Goal: Information Seeking & Learning: Learn about a topic

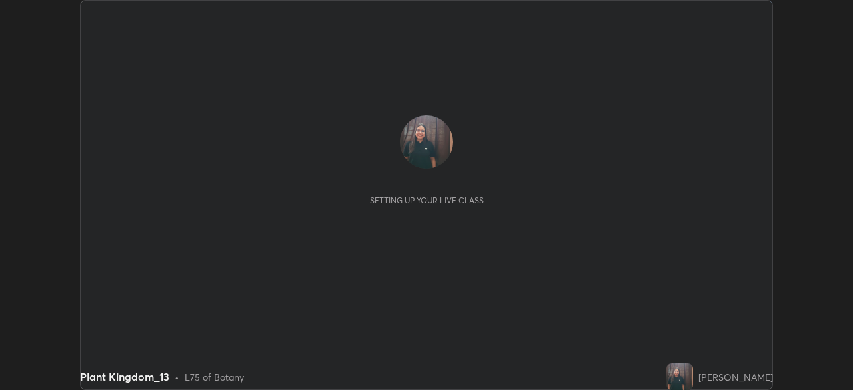
scroll to position [390, 853]
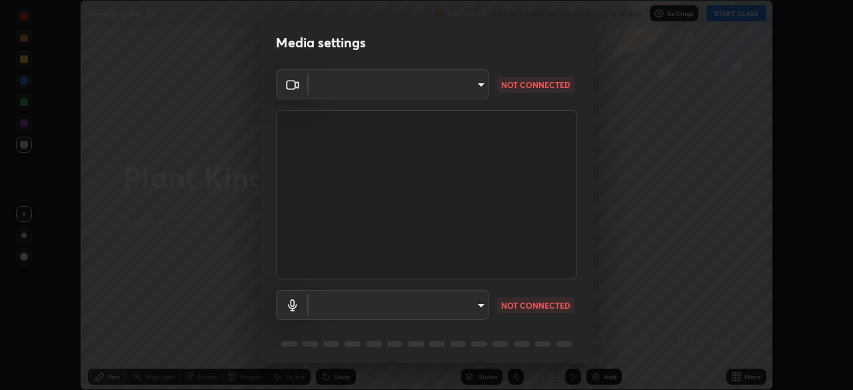
type input "603390143d0921f0d6cc952f71c12de79ffb2aace376eb3aad29f5d7d7cab06c"
type input "default"
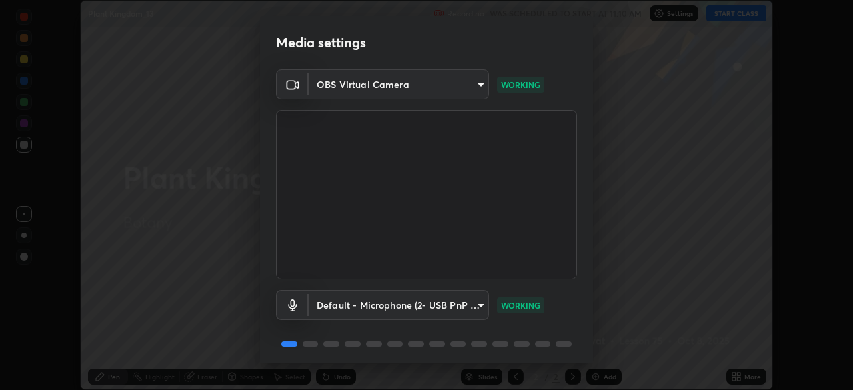
scroll to position [47, 0]
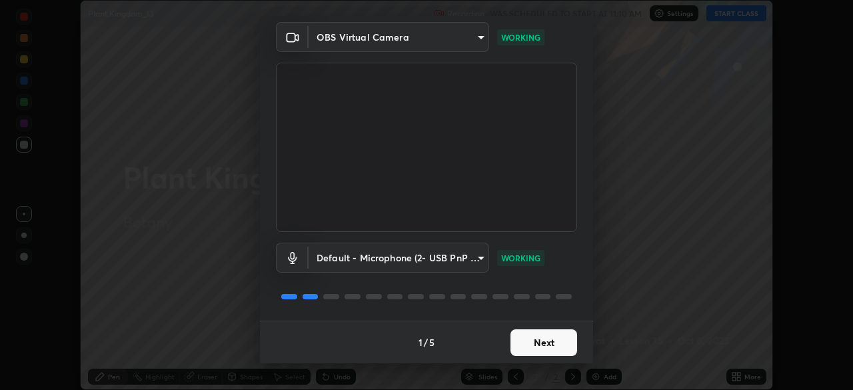
click at [518, 339] on button "Next" at bounding box center [543, 342] width 67 height 27
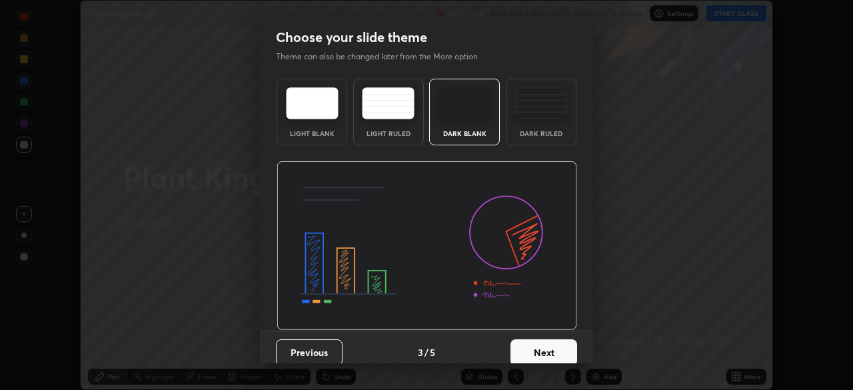
click at [522, 342] on button "Next" at bounding box center [543, 352] width 67 height 27
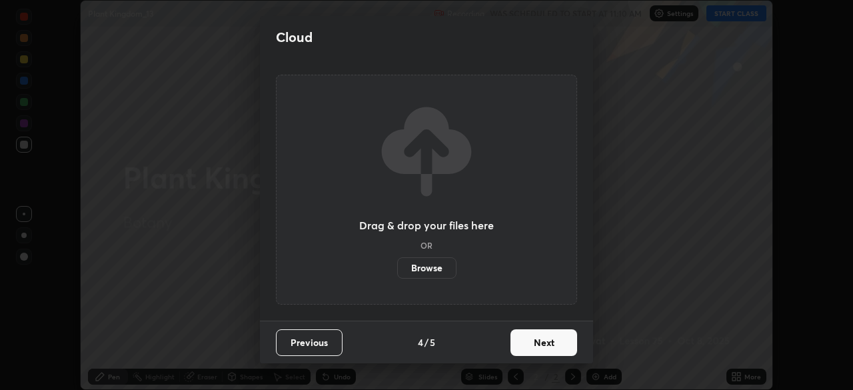
click at [523, 339] on button "Next" at bounding box center [543, 342] width 67 height 27
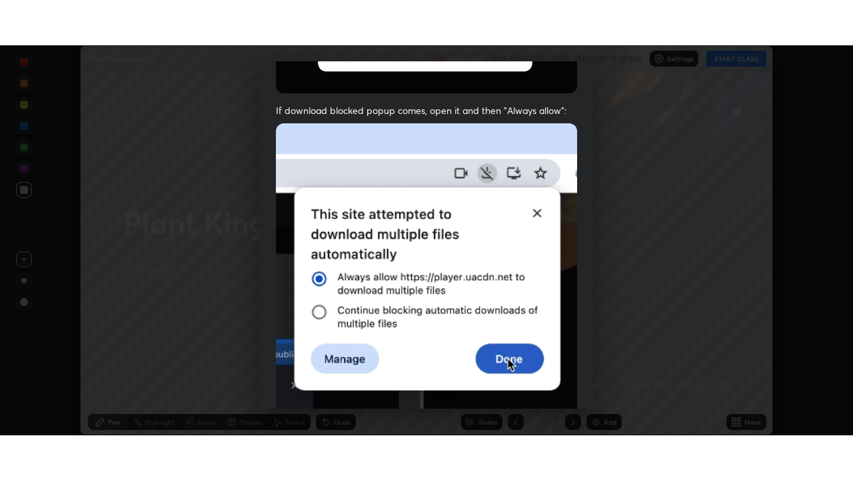
scroll to position [319, 0]
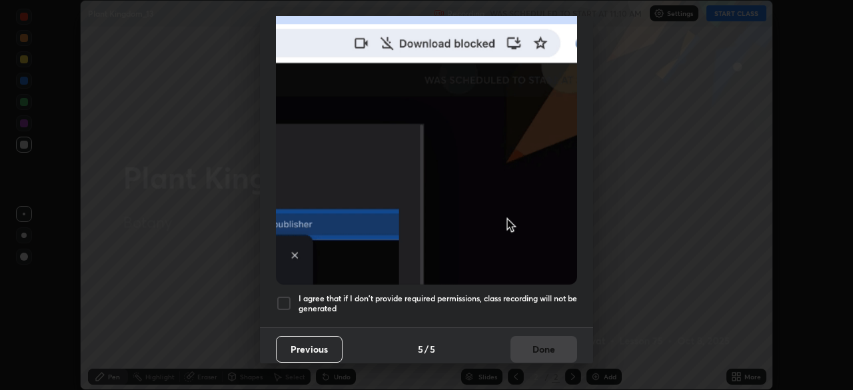
click at [283, 298] on div at bounding box center [284, 303] width 16 height 16
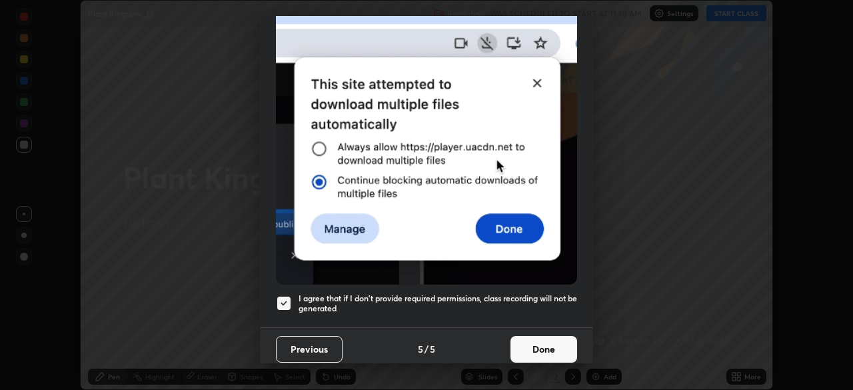
click at [540, 345] on button "Done" at bounding box center [543, 349] width 67 height 27
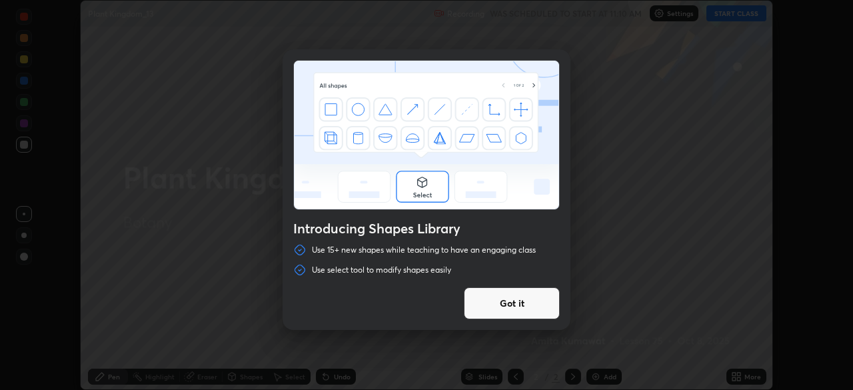
click at [512, 309] on button "Got it" at bounding box center [512, 303] width 96 height 32
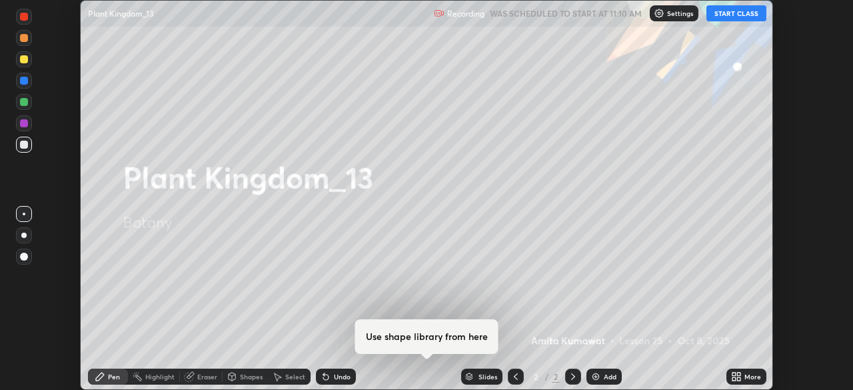
click at [736, 17] on button "START CLASS" at bounding box center [736, 13] width 60 height 16
click at [751, 376] on div "More" at bounding box center [752, 376] width 17 height 7
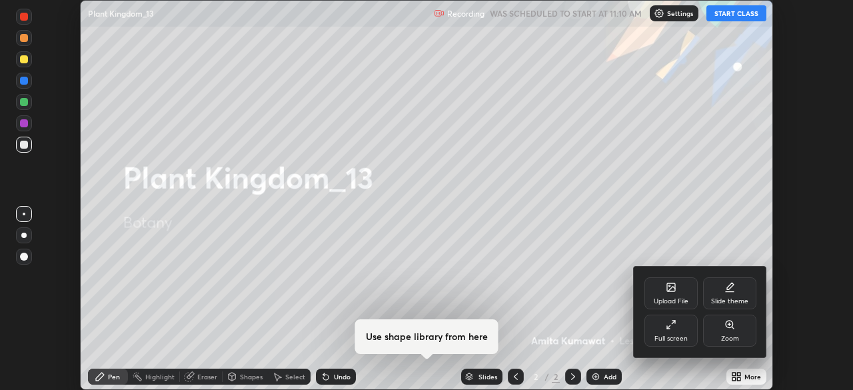
click at [681, 335] on div "Full screen" at bounding box center [670, 338] width 33 height 7
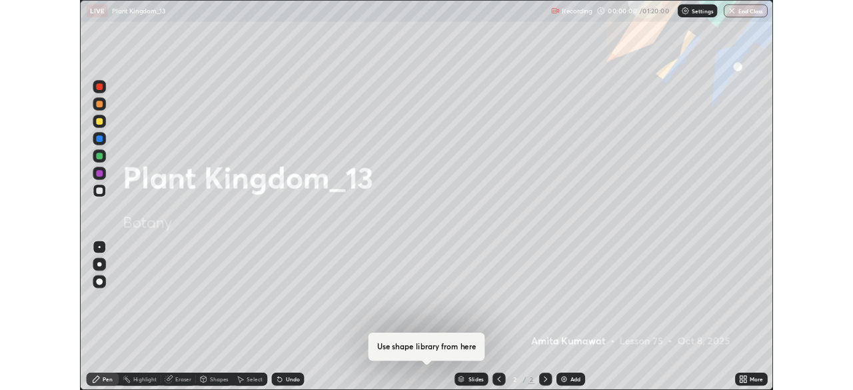
scroll to position [480, 853]
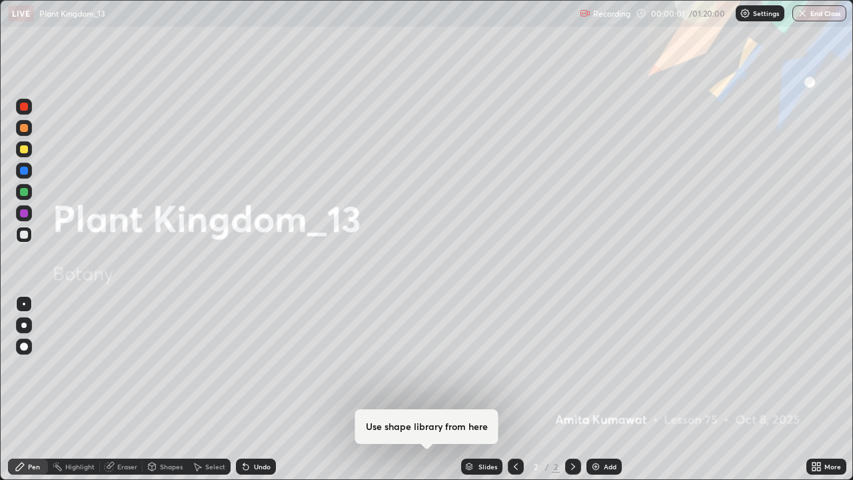
click at [595, 389] on img at bounding box center [595, 466] width 11 height 11
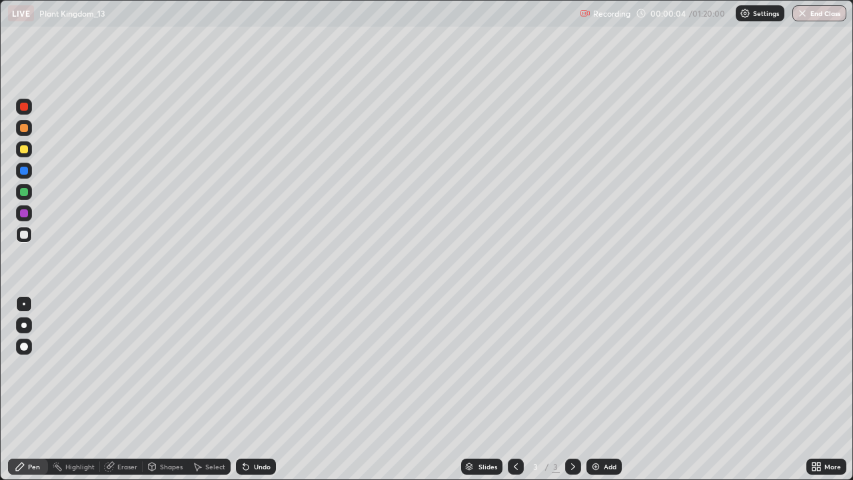
click at [31, 321] on div at bounding box center [24, 325] width 16 height 16
click at [816, 389] on div "More" at bounding box center [826, 466] width 40 height 16
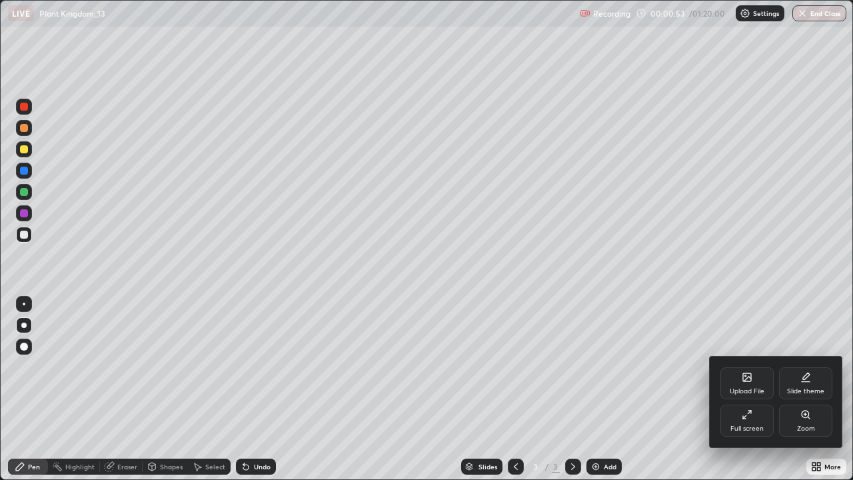
click at [749, 389] on div "Full screen" at bounding box center [746, 421] width 53 height 32
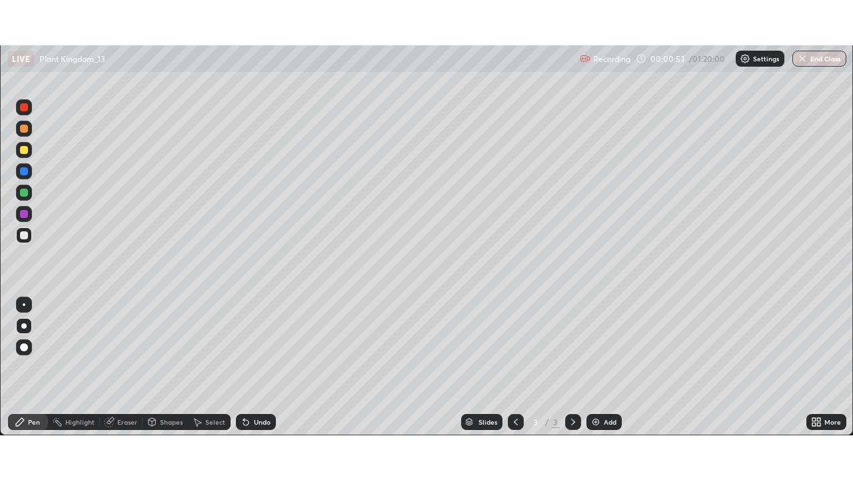
scroll to position [66252, 65788]
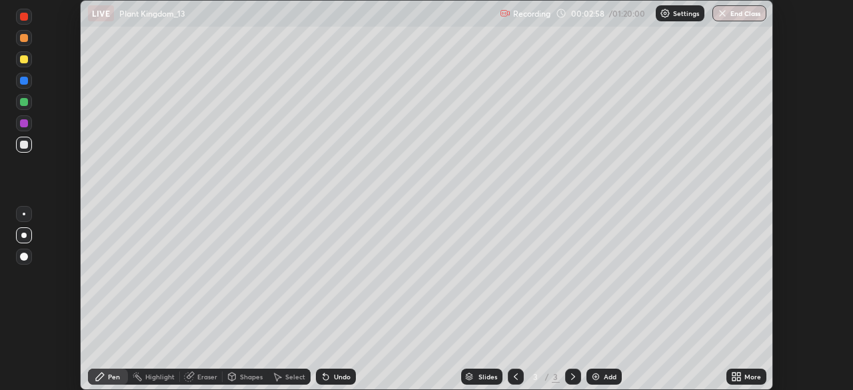
click at [738, 375] on icon at bounding box center [738, 374] width 3 height 3
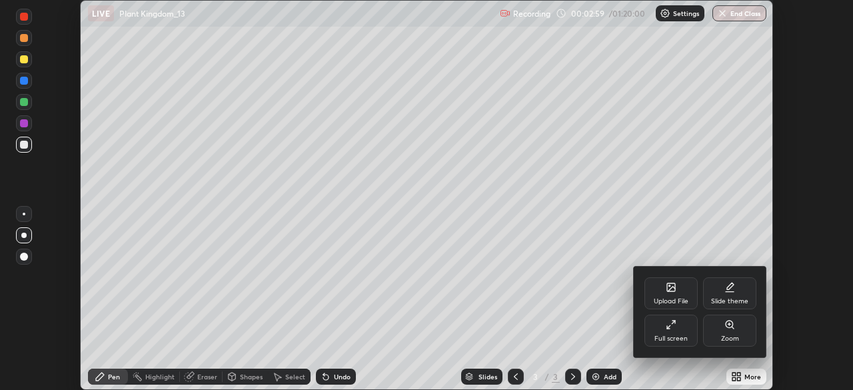
click at [674, 295] on div "Upload File" at bounding box center [670, 293] width 53 height 32
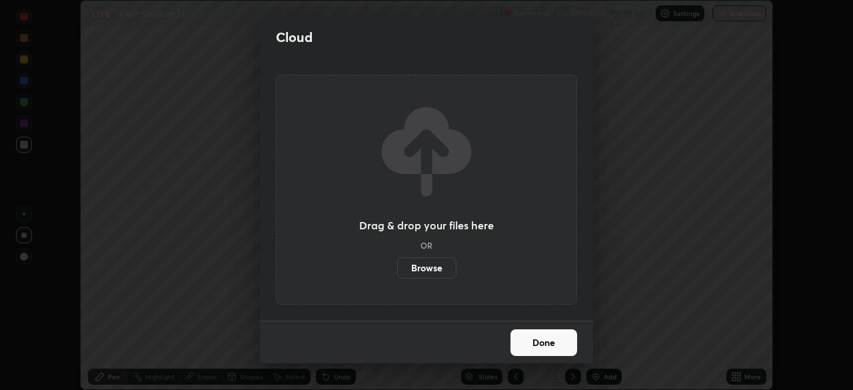
click at [442, 269] on label "Browse" at bounding box center [426, 267] width 59 height 21
click at [397, 269] on input "Browse" at bounding box center [397, 267] width 0 height 21
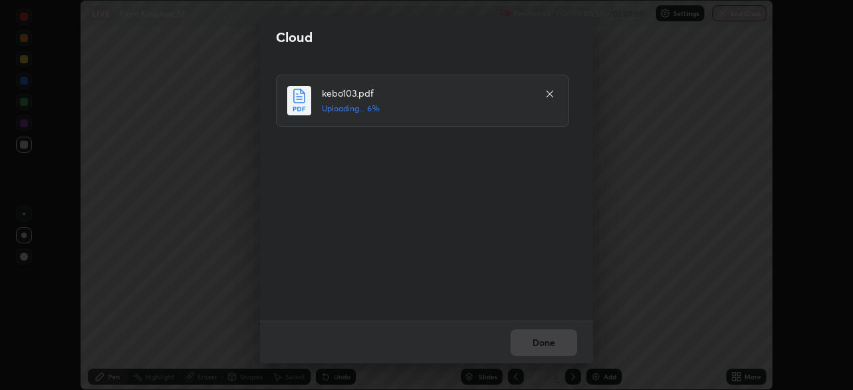
click at [734, 375] on div "Cloud kebo103.pdf Uploading... 6% Done" at bounding box center [426, 195] width 853 height 390
click at [550, 346] on button "Done" at bounding box center [543, 342] width 67 height 27
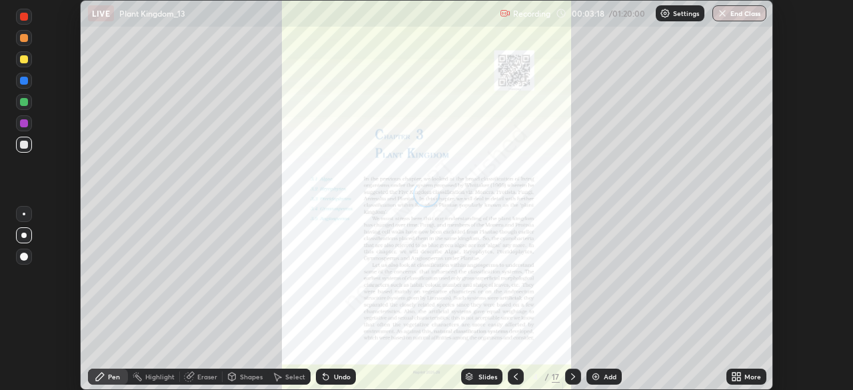
click at [736, 377] on icon at bounding box center [736, 376] width 11 height 11
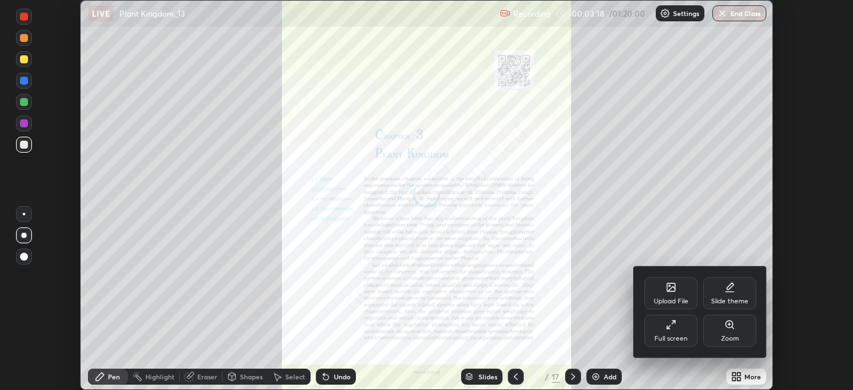
click at [683, 327] on div "Full screen" at bounding box center [670, 331] width 53 height 32
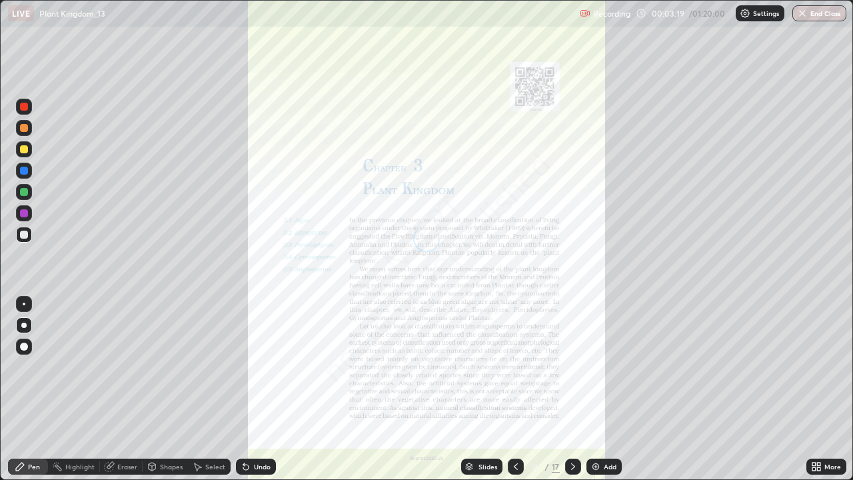
scroll to position [480, 853]
click at [482, 389] on div "Slides" at bounding box center [487, 466] width 19 height 7
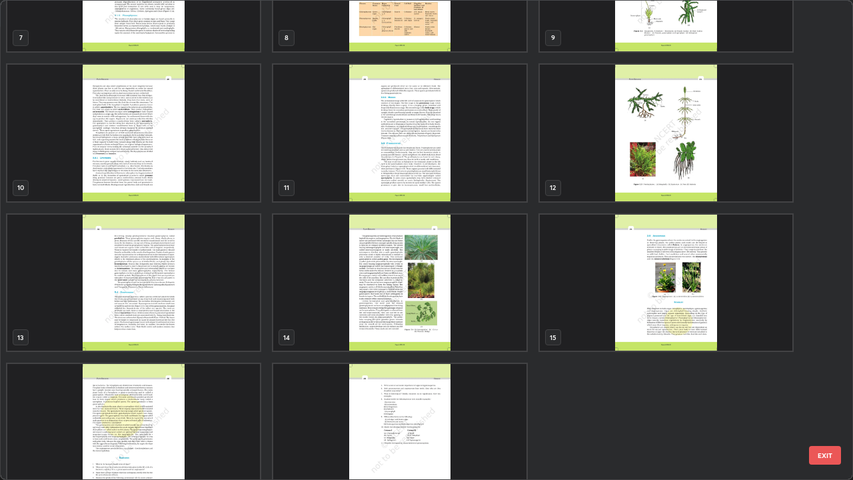
scroll to position [419, 0]
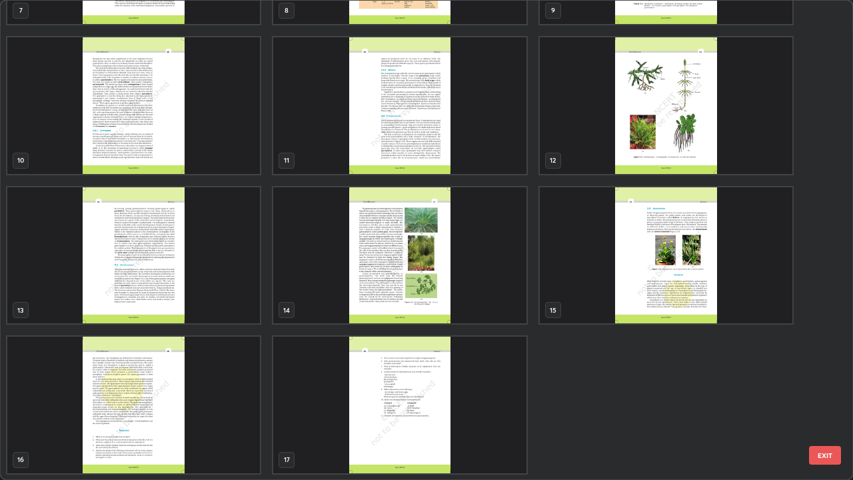
click at [424, 341] on img "grid" at bounding box center [399, 405] width 253 height 137
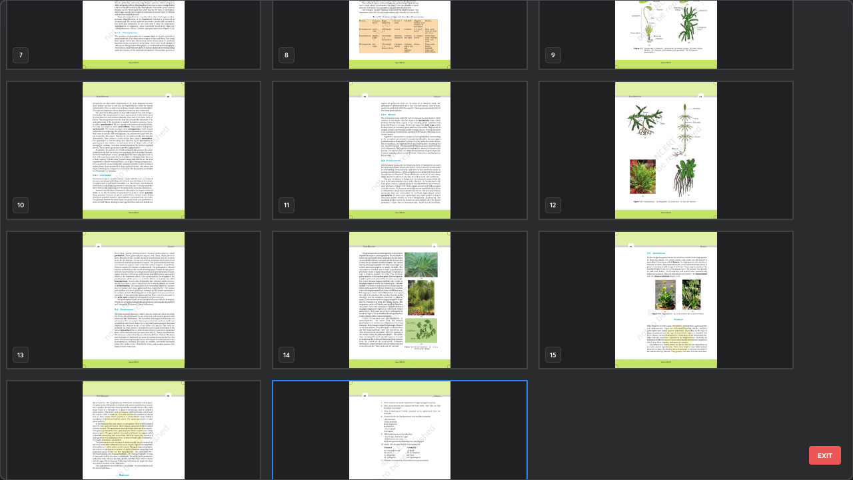
scroll to position [369, 0]
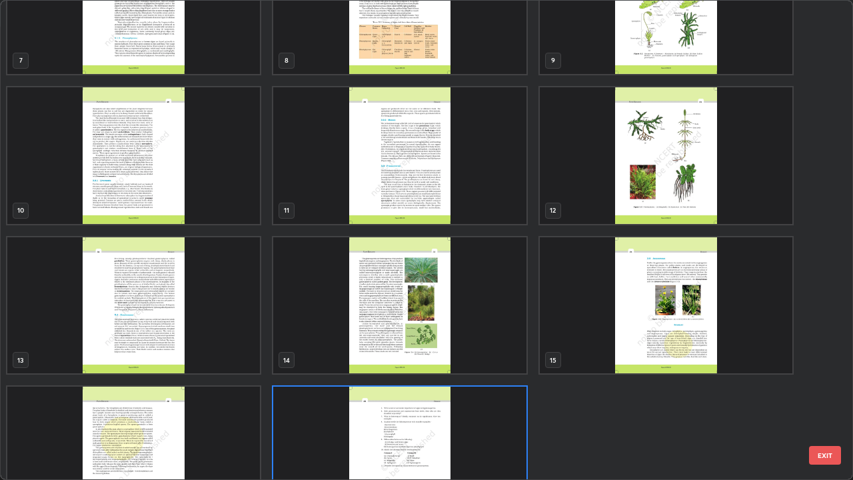
click at [231, 338] on img "grid" at bounding box center [133, 305] width 253 height 137
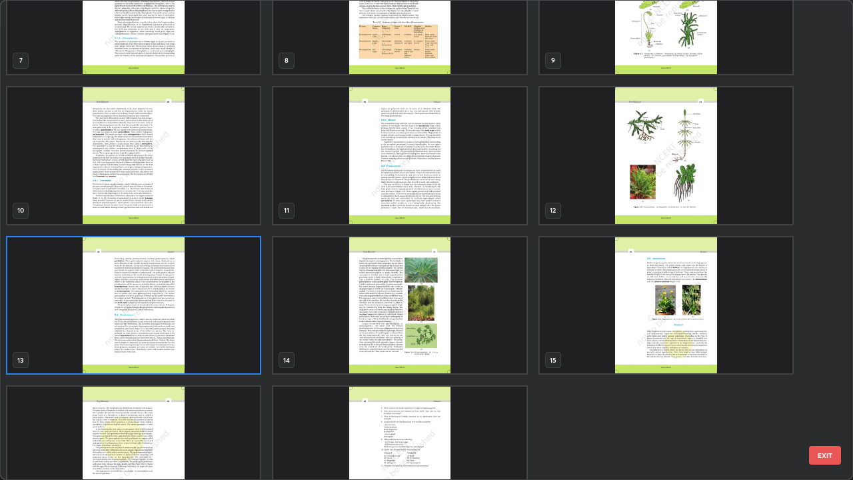
click at [228, 336] on img "grid" at bounding box center [133, 305] width 253 height 137
click at [227, 340] on img "grid" at bounding box center [133, 305] width 253 height 137
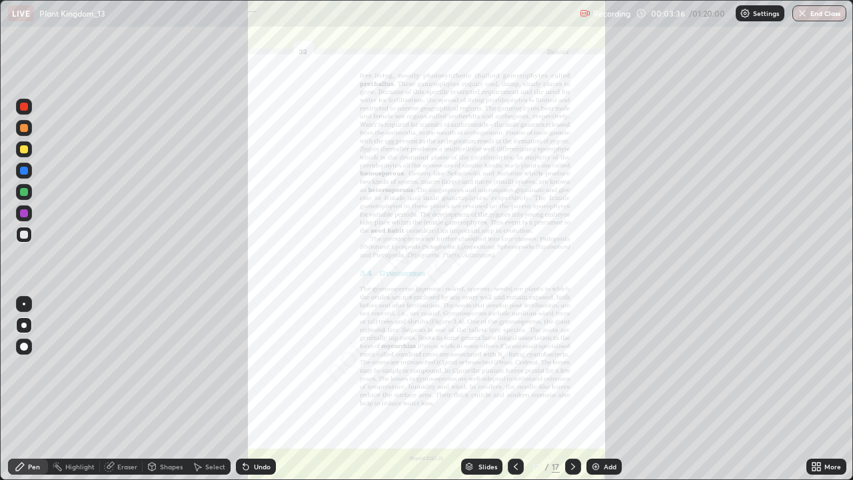
click at [819, 389] on icon at bounding box center [818, 468] width 3 height 3
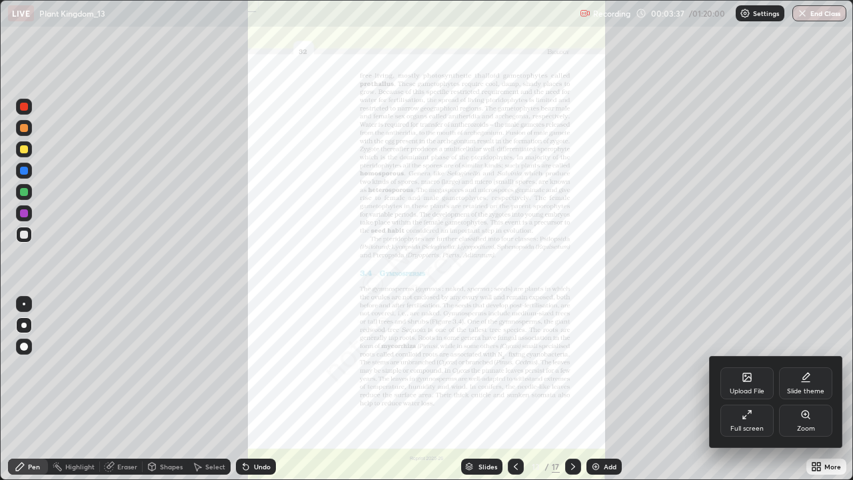
click at [806, 389] on icon at bounding box center [805, 414] width 7 height 7
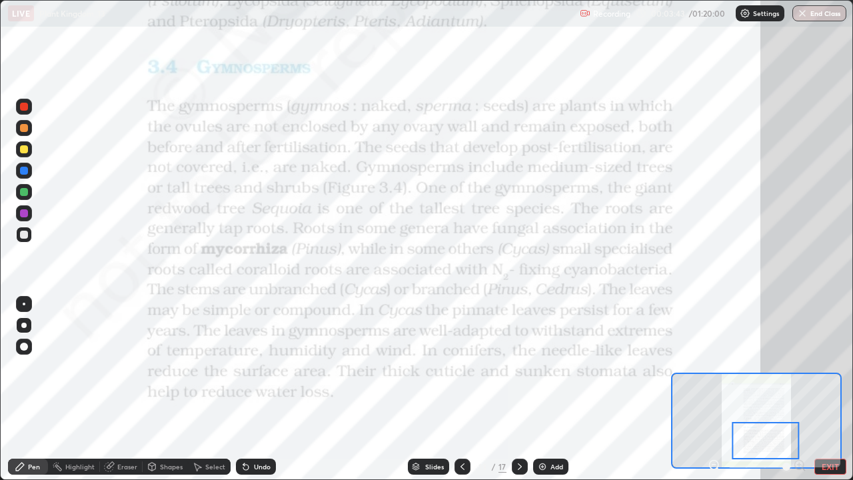
click at [76, 389] on div "Highlight" at bounding box center [74, 466] width 52 height 16
click at [25, 209] on div at bounding box center [24, 213] width 16 height 16
click at [521, 389] on div at bounding box center [520, 466] width 16 height 27
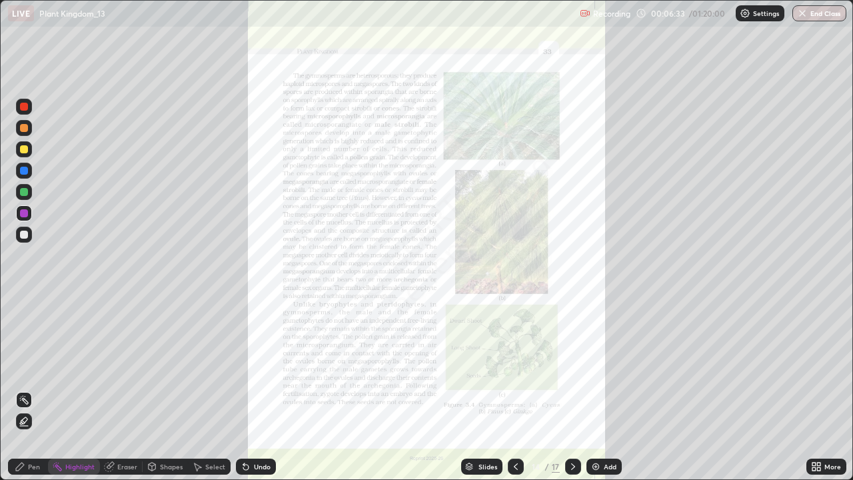
click at [814, 389] on icon at bounding box center [813, 463] width 3 height 3
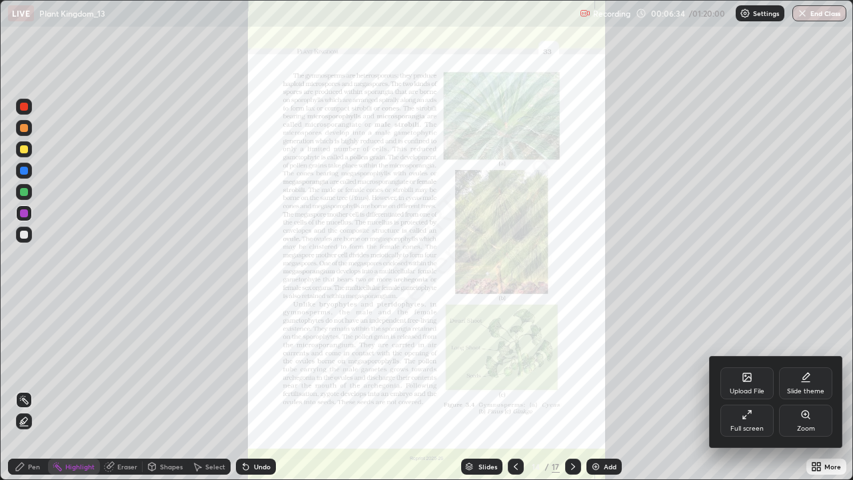
click at [798, 389] on div "Zoom" at bounding box center [805, 421] width 53 height 32
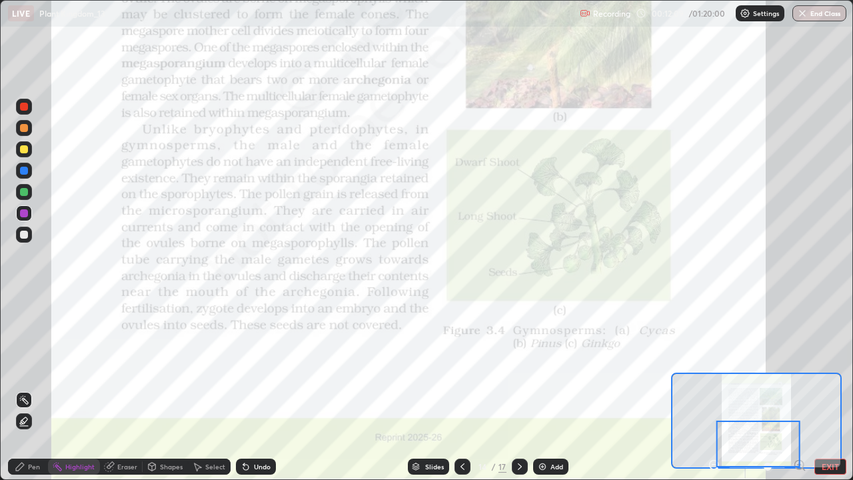
click at [517, 389] on div at bounding box center [520, 466] width 16 height 27
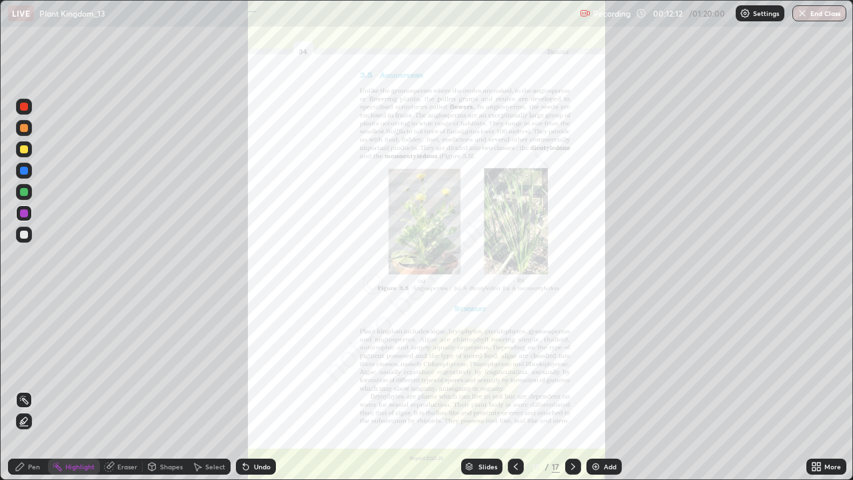
click at [514, 389] on icon at bounding box center [515, 466] width 11 height 11
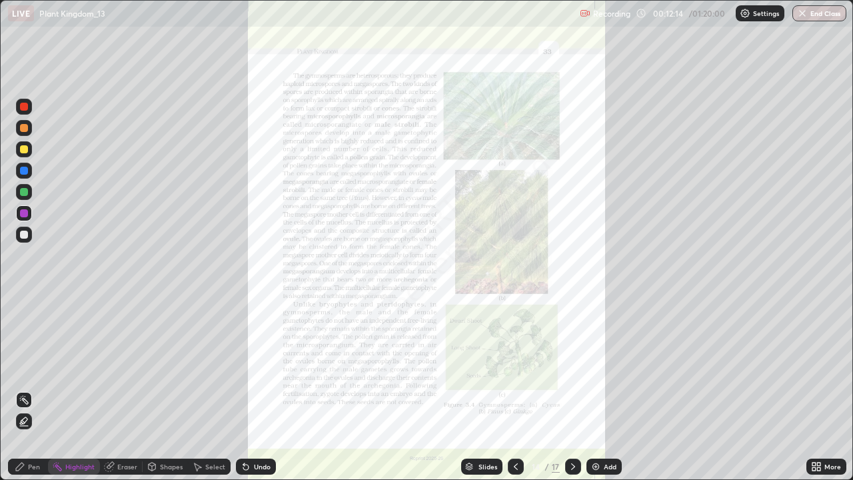
click at [815, 389] on div "More" at bounding box center [826, 466] width 40 height 16
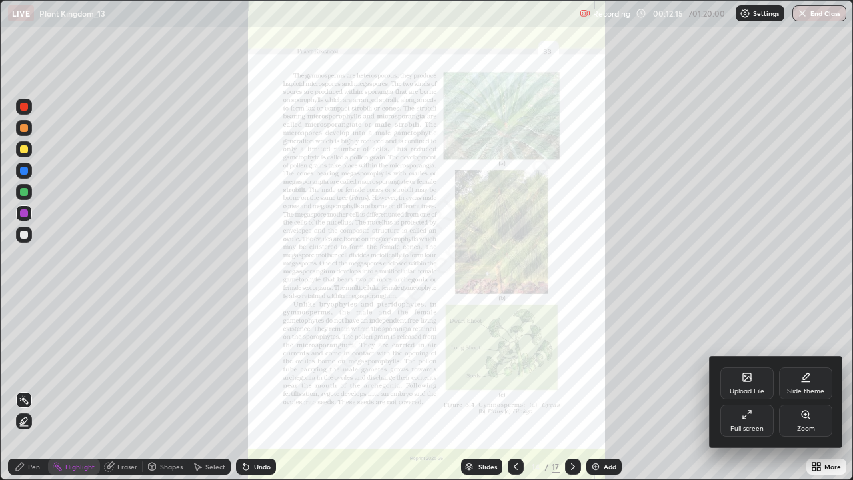
click at [807, 389] on icon at bounding box center [805, 414] width 7 height 7
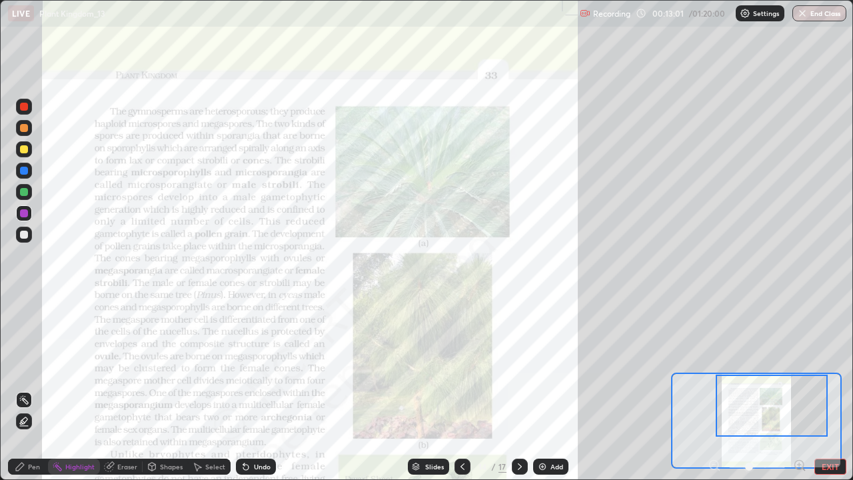
click at [431, 389] on div "Slides" at bounding box center [428, 466] width 41 height 16
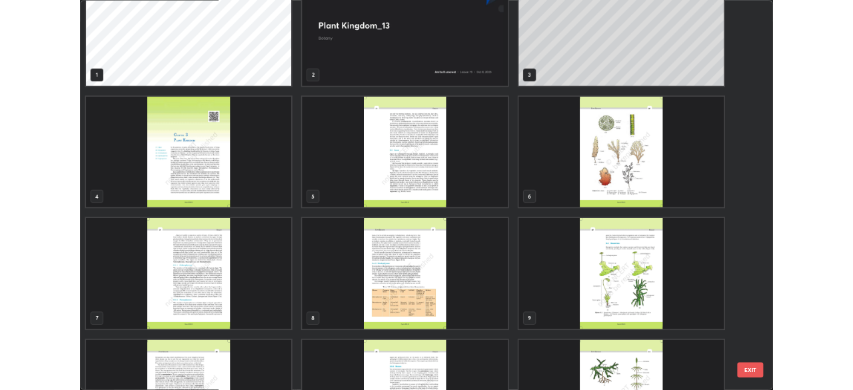
scroll to position [0, 0]
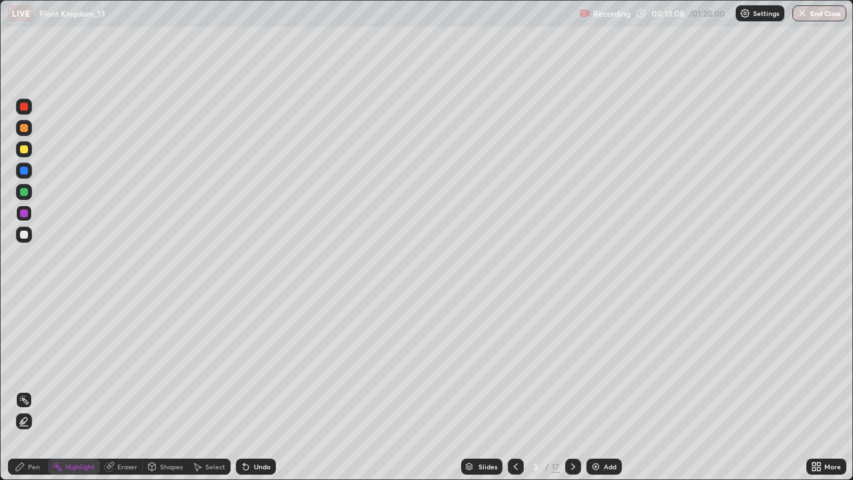
click at [28, 389] on div "Pen" at bounding box center [34, 466] width 12 height 7
click at [29, 234] on div at bounding box center [24, 235] width 16 height 16
click at [27, 215] on div at bounding box center [24, 213] width 8 height 8
click at [255, 389] on div "Undo" at bounding box center [262, 466] width 17 height 7
click at [22, 233] on div at bounding box center [24, 235] width 8 height 8
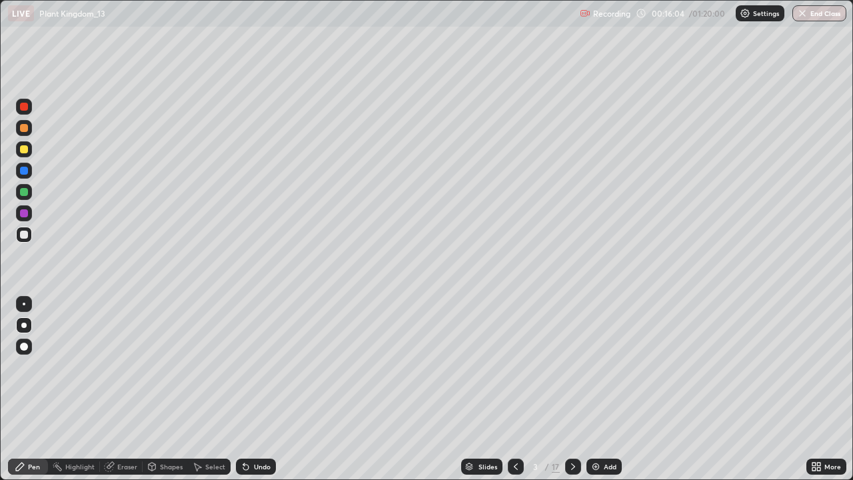
click at [25, 149] on div at bounding box center [24, 149] width 8 height 8
click at [514, 389] on icon at bounding box center [515, 466] width 11 height 11
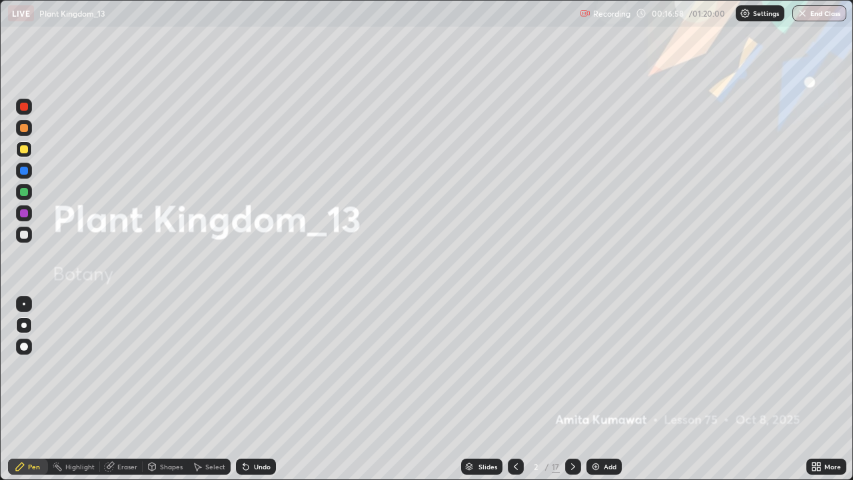
click at [570, 389] on icon at bounding box center [573, 466] width 11 height 11
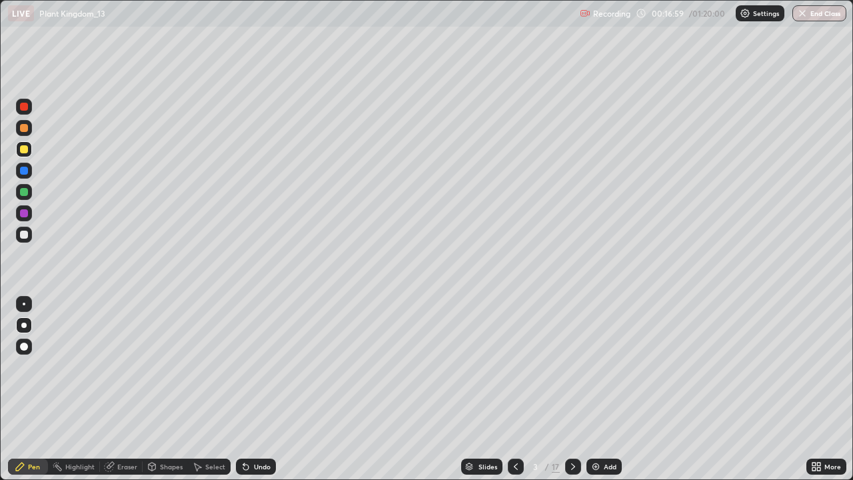
click at [570, 389] on icon at bounding box center [573, 466] width 11 height 11
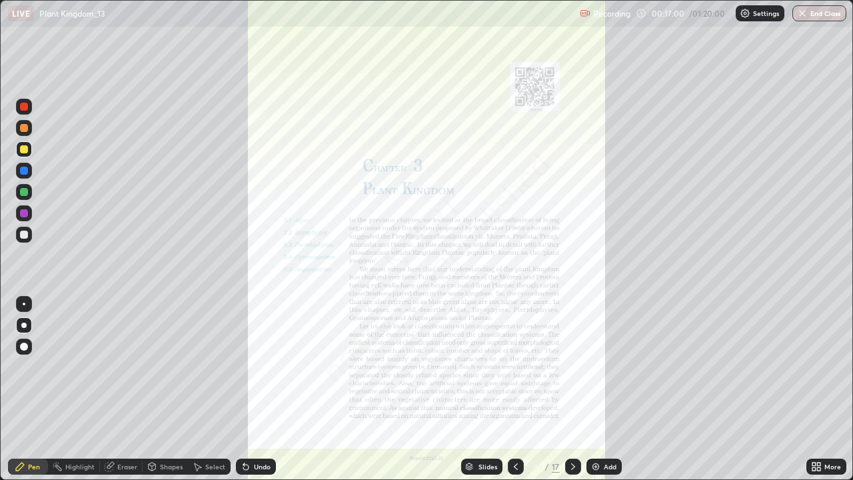
click at [516, 389] on icon at bounding box center [515, 466] width 11 height 11
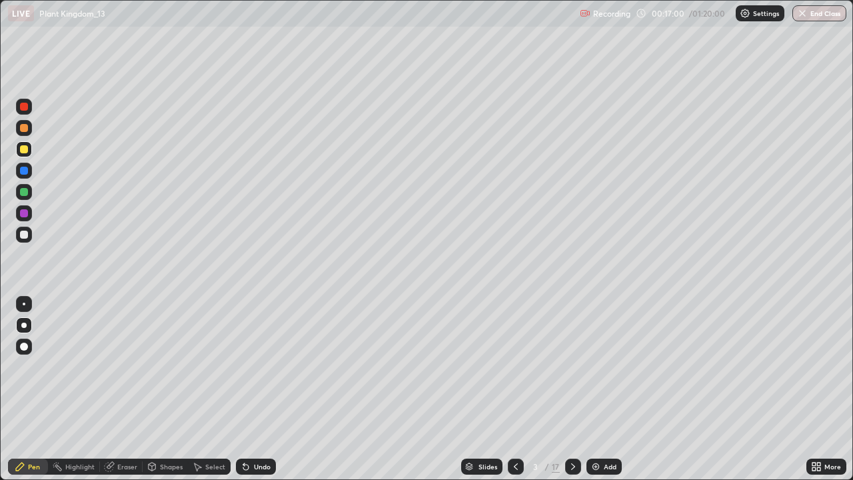
click at [596, 389] on img at bounding box center [595, 466] width 11 height 11
click at [23, 235] on div at bounding box center [24, 235] width 8 height 8
click at [26, 214] on div at bounding box center [24, 213] width 8 height 8
click at [29, 235] on div at bounding box center [24, 235] width 16 height 16
click at [27, 199] on div at bounding box center [24, 192] width 16 height 16
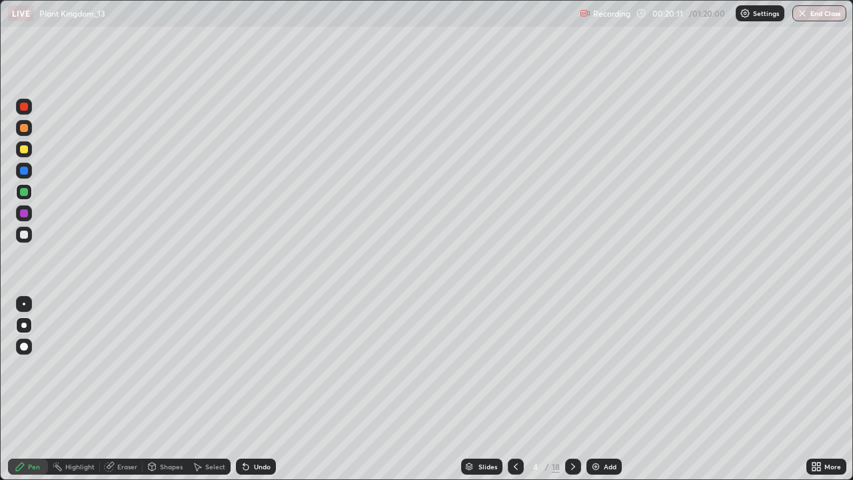
click at [24, 237] on div at bounding box center [24, 235] width 8 height 8
click at [25, 128] on div at bounding box center [24, 128] width 8 height 8
click at [514, 389] on icon at bounding box center [515, 466] width 11 height 11
click at [515, 389] on div at bounding box center [516, 466] width 16 height 16
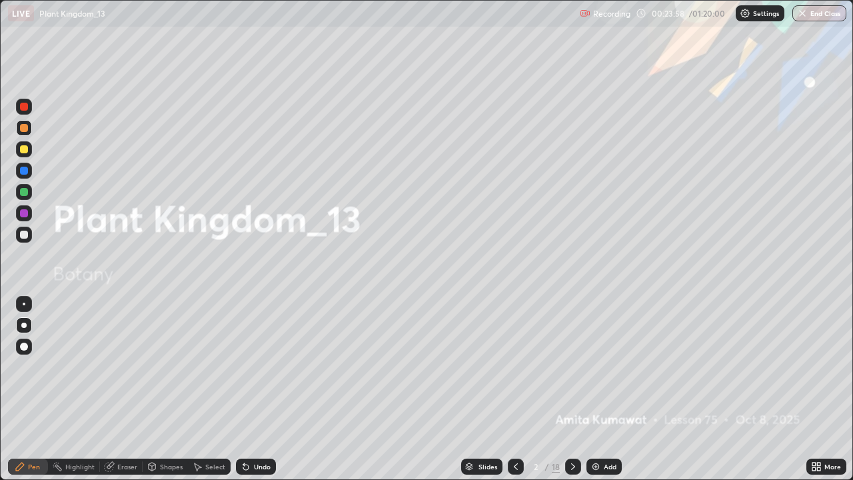
click at [577, 389] on icon at bounding box center [573, 466] width 11 height 11
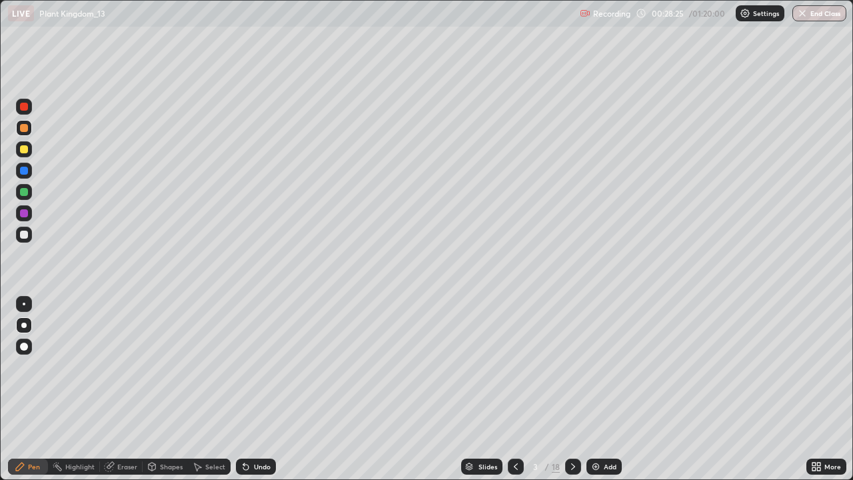
click at [568, 389] on icon at bounding box center [573, 466] width 11 height 11
click at [604, 389] on div "Add" at bounding box center [610, 466] width 13 height 7
click at [23, 234] on div at bounding box center [24, 235] width 8 height 8
click at [25, 215] on div at bounding box center [24, 213] width 8 height 8
click at [26, 155] on div at bounding box center [24, 149] width 16 height 16
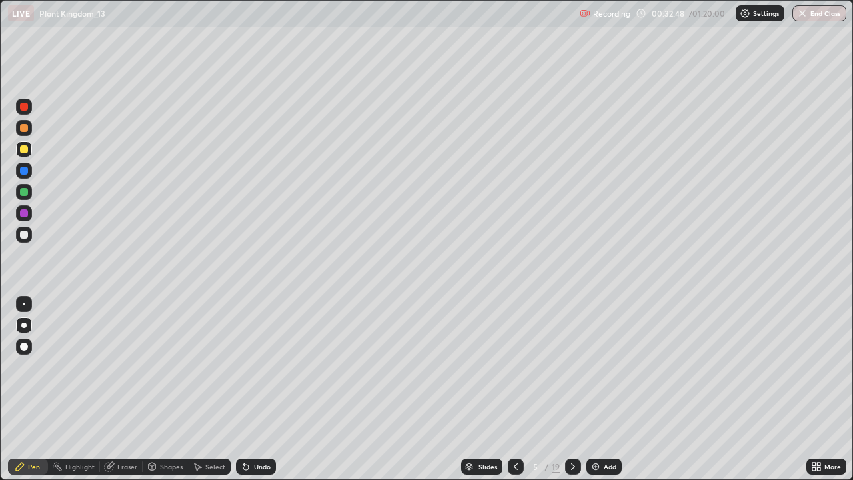
click at [24, 189] on div at bounding box center [24, 192] width 8 height 8
click at [25, 232] on div at bounding box center [24, 235] width 8 height 8
click at [24, 107] on div at bounding box center [24, 107] width 8 height 8
click at [25, 149] on div at bounding box center [24, 149] width 8 height 8
click at [23, 129] on div at bounding box center [24, 128] width 8 height 8
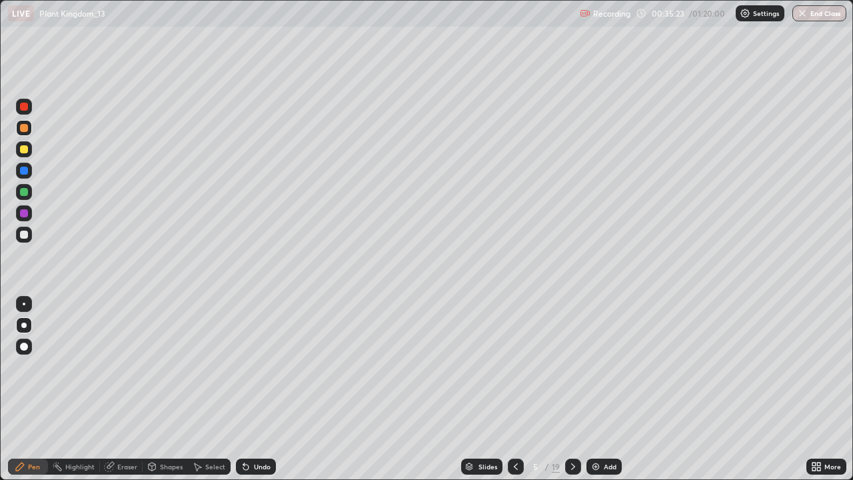
click at [571, 389] on icon at bounding box center [573, 466] width 11 height 11
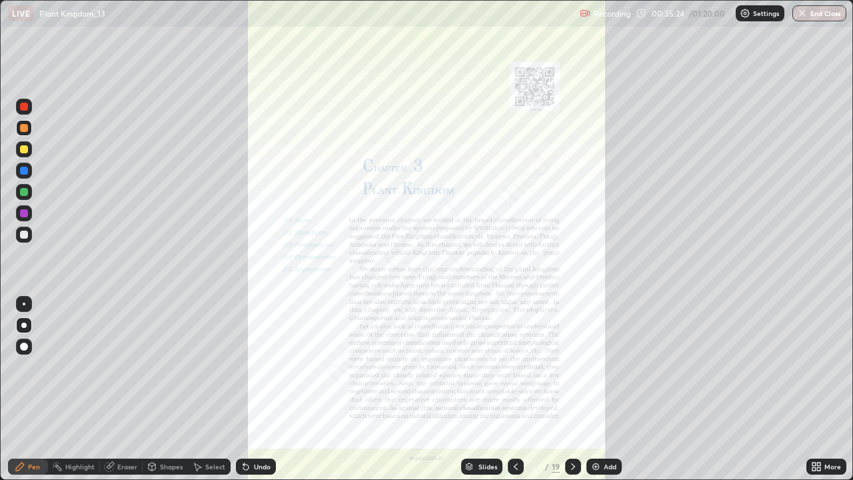
click at [516, 389] on icon at bounding box center [515, 466] width 11 height 11
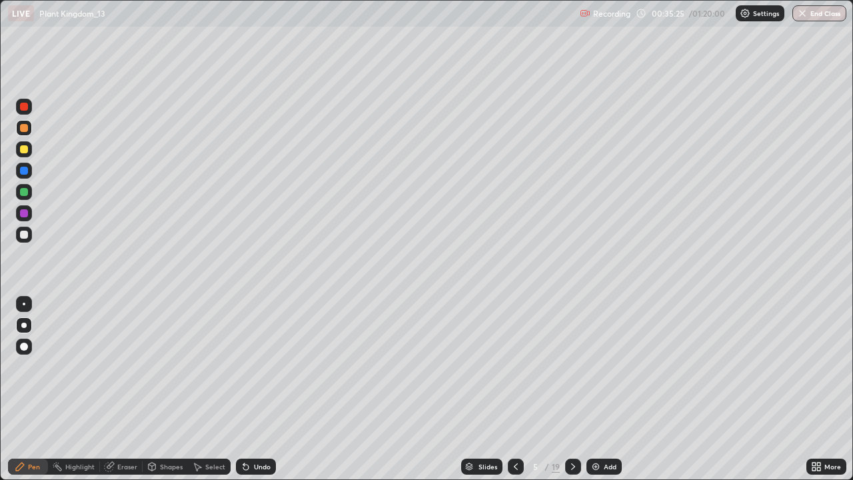
click at [595, 389] on img at bounding box center [595, 466] width 11 height 11
click at [24, 235] on div at bounding box center [24, 235] width 8 height 8
click at [512, 389] on icon at bounding box center [515, 466] width 11 height 11
click at [572, 389] on icon at bounding box center [573, 466] width 11 height 11
click at [26, 129] on div at bounding box center [24, 128] width 8 height 8
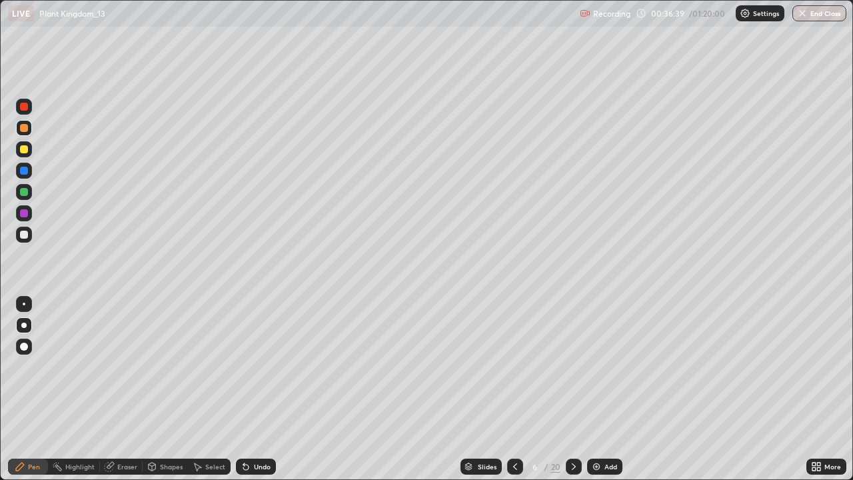
click at [29, 233] on div at bounding box center [24, 235] width 16 height 16
click at [25, 195] on div at bounding box center [24, 192] width 8 height 8
click at [24, 304] on div at bounding box center [24, 304] width 3 height 3
click at [23, 325] on div at bounding box center [23, 325] width 5 height 5
click at [25, 150] on div at bounding box center [24, 149] width 8 height 8
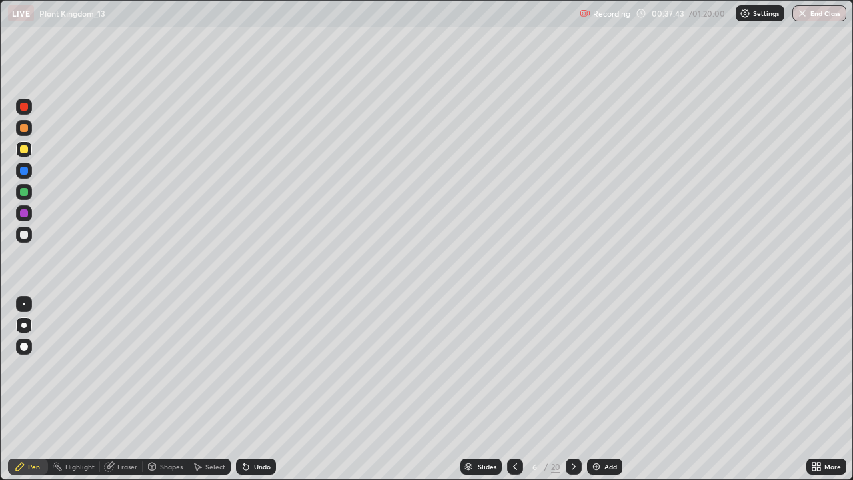
click at [75, 389] on div "Highlight" at bounding box center [74, 466] width 52 height 16
click at [29, 389] on icon at bounding box center [24, 421] width 11 height 11
click at [25, 389] on icon at bounding box center [20, 466] width 11 height 11
click at [118, 389] on div "Eraser" at bounding box center [127, 466] width 20 height 7
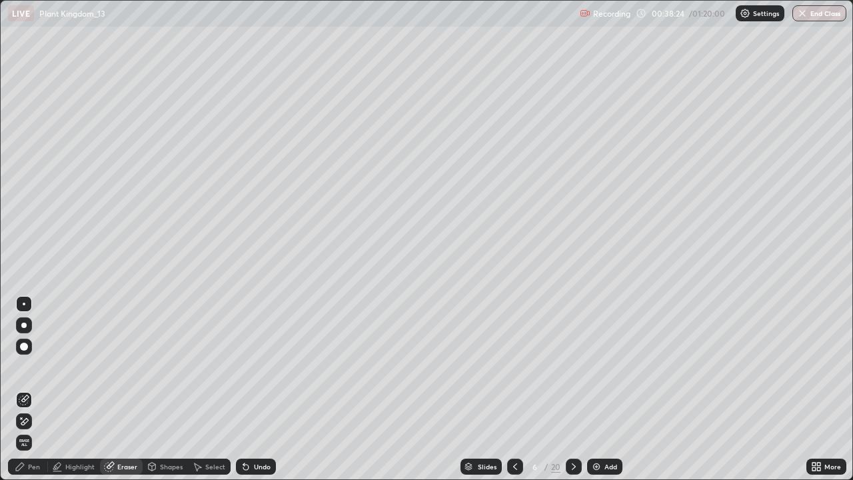
click at [36, 389] on div "Pen" at bounding box center [34, 466] width 12 height 7
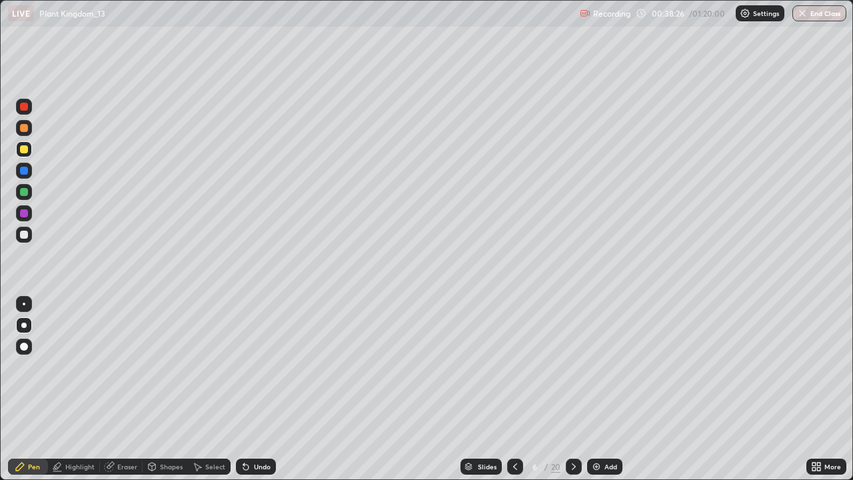
click at [25, 213] on div at bounding box center [24, 213] width 8 height 8
click at [27, 193] on div at bounding box center [24, 192] width 8 height 8
click at [517, 389] on div at bounding box center [515, 466] width 16 height 16
click at [566, 389] on div at bounding box center [574, 466] width 16 height 16
click at [512, 389] on icon at bounding box center [515, 466] width 11 height 11
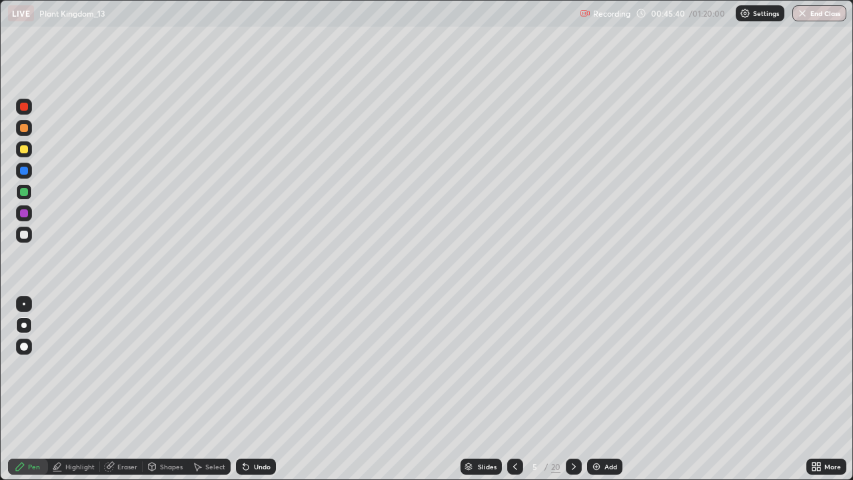
click at [572, 389] on icon at bounding box center [573, 466] width 11 height 11
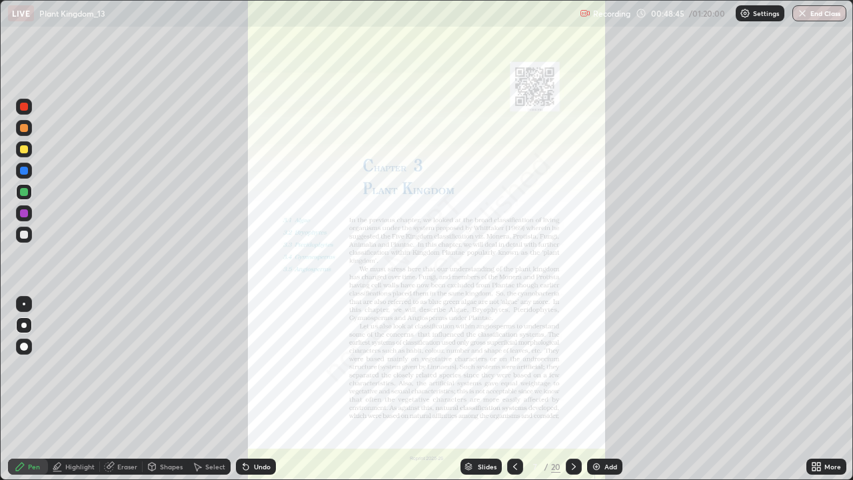
click at [515, 389] on icon at bounding box center [515, 466] width 11 height 11
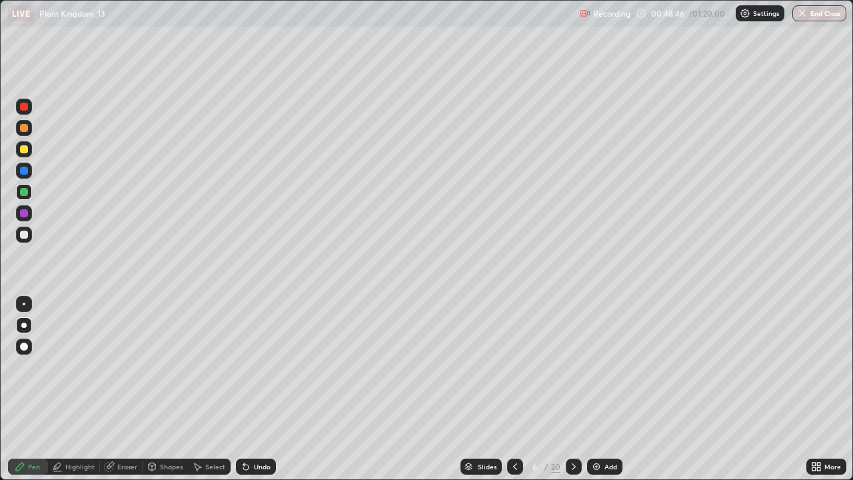
click at [589, 389] on div "Add" at bounding box center [604, 466] width 35 height 16
click at [23, 234] on div at bounding box center [24, 235] width 8 height 8
click at [21, 213] on div at bounding box center [24, 213] width 8 height 8
click at [33, 233] on div at bounding box center [23, 234] width 21 height 21
click at [29, 151] on div at bounding box center [24, 149] width 16 height 16
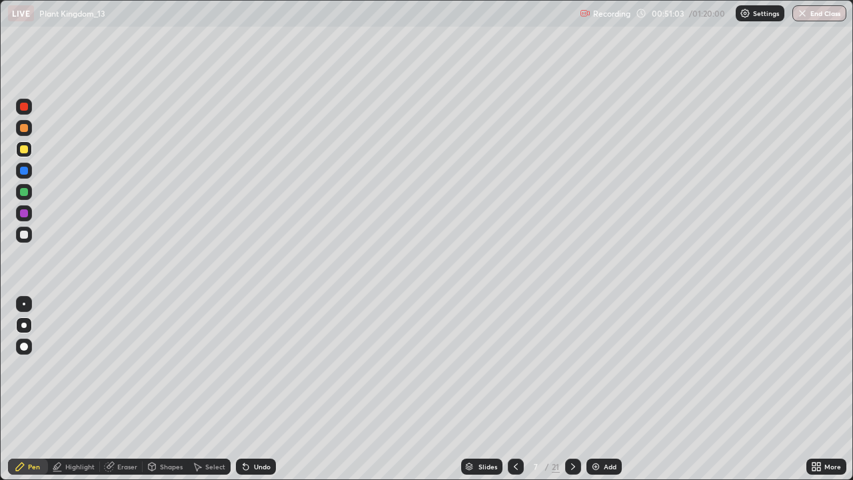
click at [594, 389] on img at bounding box center [595, 466] width 11 height 11
click at [24, 235] on div at bounding box center [24, 235] width 8 height 8
click at [508, 389] on div at bounding box center [516, 466] width 16 height 16
click at [571, 389] on icon at bounding box center [573, 466] width 11 height 11
click at [26, 130] on div at bounding box center [24, 128] width 8 height 8
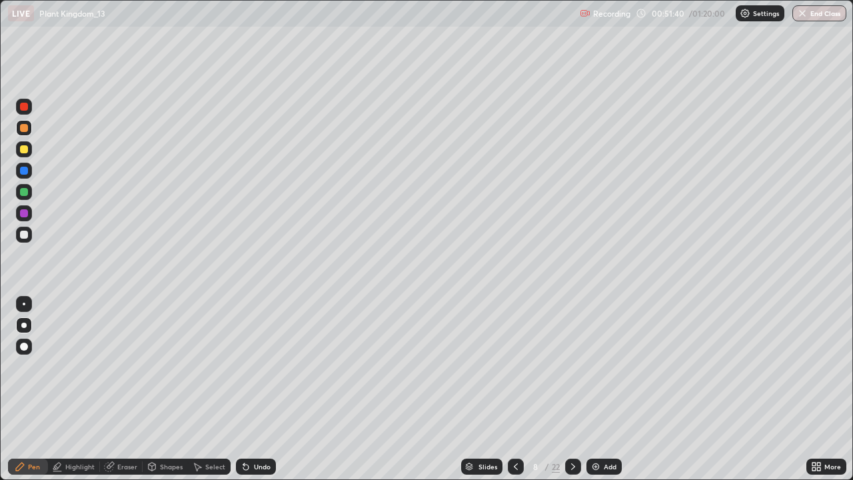
click at [25, 235] on div at bounding box center [24, 235] width 8 height 8
click at [25, 130] on div at bounding box center [24, 128] width 8 height 8
click at [25, 235] on div at bounding box center [24, 235] width 8 height 8
click at [24, 131] on div at bounding box center [24, 128] width 8 height 8
click at [265, 389] on div "Undo" at bounding box center [262, 466] width 17 height 7
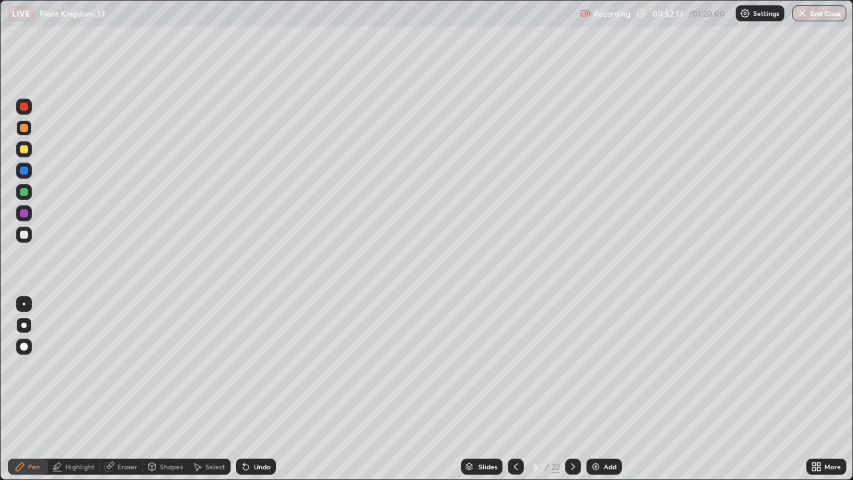
click at [272, 389] on div "Undo" at bounding box center [256, 466] width 40 height 16
click at [271, 389] on div "Undo" at bounding box center [256, 466] width 40 height 16
click at [27, 173] on div at bounding box center [24, 171] width 8 height 8
click at [25, 235] on div at bounding box center [24, 235] width 8 height 8
click at [570, 389] on icon at bounding box center [573, 466] width 11 height 11
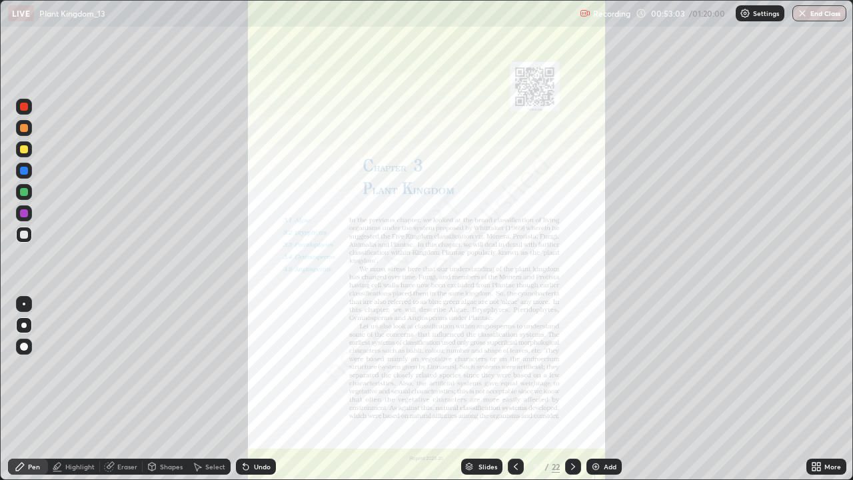
click at [514, 389] on icon at bounding box center [515, 466] width 11 height 11
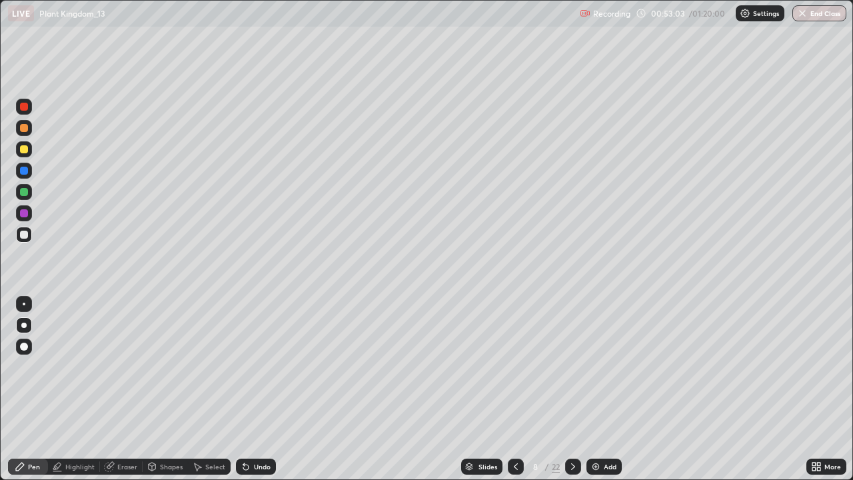
click at [593, 389] on img at bounding box center [595, 466] width 11 height 11
click at [31, 127] on div at bounding box center [24, 128] width 16 height 16
click at [26, 147] on div at bounding box center [24, 149] width 8 height 8
click at [30, 193] on div at bounding box center [24, 192] width 16 height 16
click at [25, 343] on div at bounding box center [24, 347] width 8 height 8
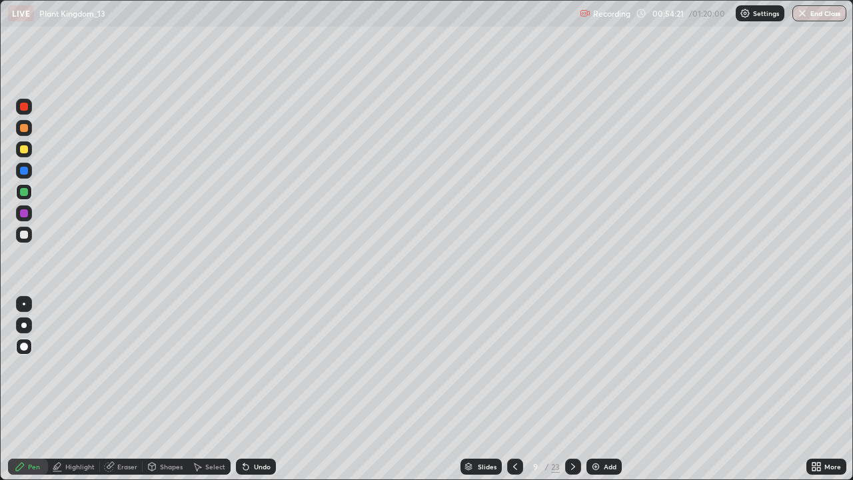
click at [25, 168] on div at bounding box center [24, 171] width 8 height 8
click at [27, 331] on div at bounding box center [24, 325] width 16 height 16
click at [508, 389] on div at bounding box center [515, 466] width 16 height 16
click at [519, 389] on icon at bounding box center [515, 466] width 11 height 11
click at [571, 389] on icon at bounding box center [573, 466] width 11 height 11
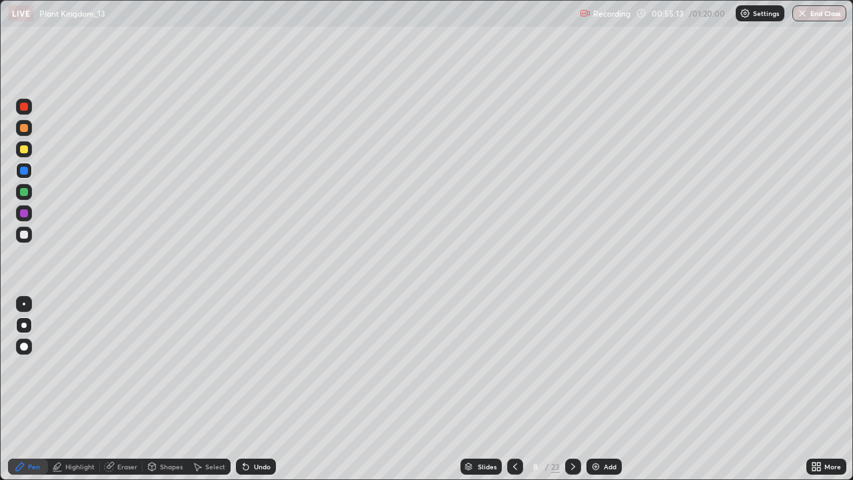
click at [576, 389] on icon at bounding box center [573, 466] width 11 height 11
click at [24, 194] on div at bounding box center [24, 192] width 8 height 8
click at [576, 389] on icon at bounding box center [573, 466] width 11 height 11
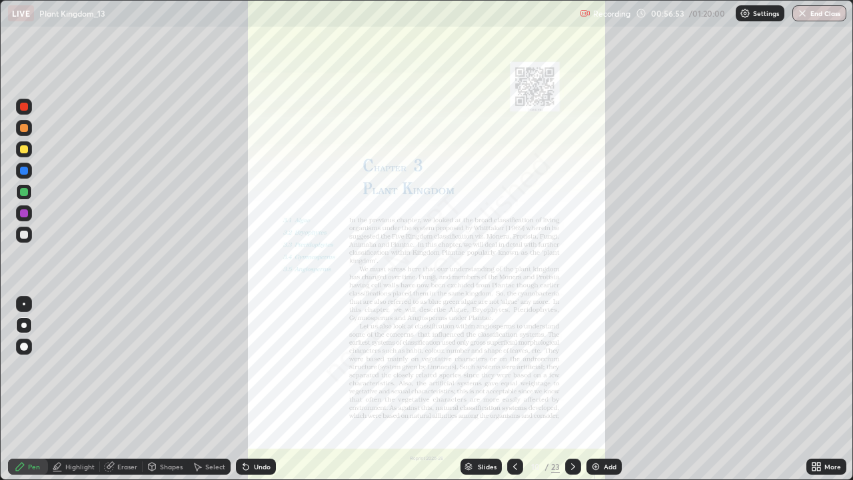
click at [520, 389] on div at bounding box center [515, 466] width 16 height 16
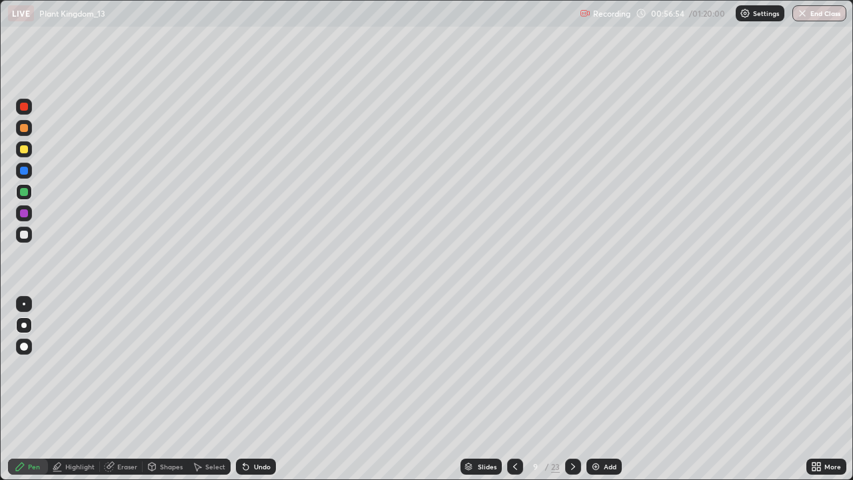
click at [595, 389] on img at bounding box center [595, 466] width 11 height 11
click at [24, 235] on div at bounding box center [24, 235] width 8 height 8
click at [29, 197] on div at bounding box center [24, 192] width 16 height 16
click at [27, 151] on div at bounding box center [24, 149] width 8 height 8
click at [27, 133] on div at bounding box center [24, 128] width 16 height 16
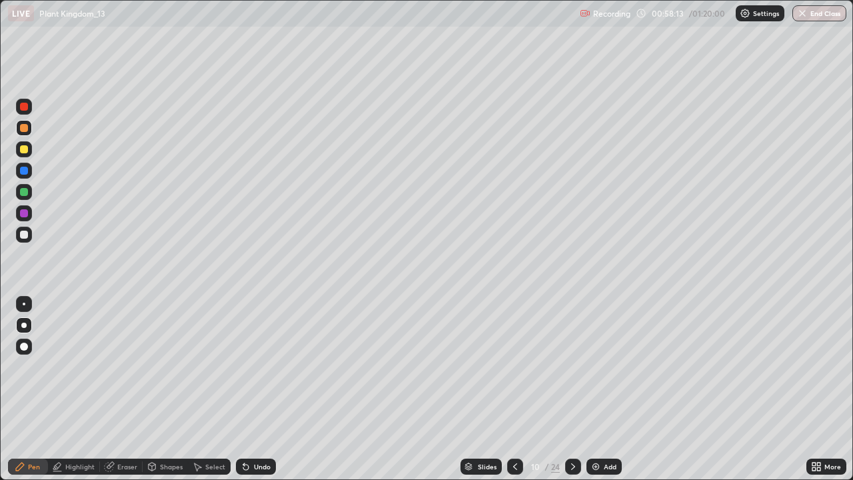
click at [27, 111] on div at bounding box center [24, 107] width 16 height 16
click at [24, 304] on div at bounding box center [24, 304] width 3 height 3
click at [25, 192] on div at bounding box center [24, 192] width 8 height 8
click at [264, 389] on div "Undo" at bounding box center [262, 466] width 17 height 7
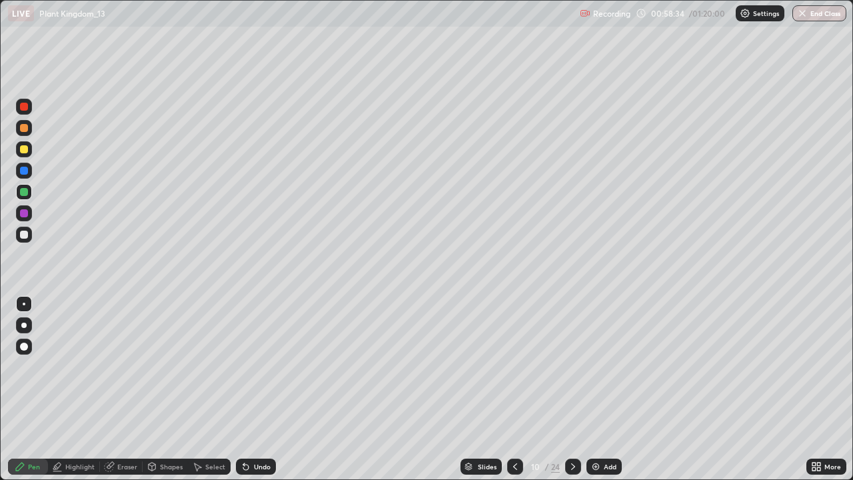
click at [25, 107] on div at bounding box center [24, 107] width 8 height 8
click at [27, 133] on div at bounding box center [24, 128] width 16 height 16
click at [22, 327] on div at bounding box center [23, 325] width 5 height 5
click at [28, 219] on div at bounding box center [24, 213] width 16 height 16
click at [24, 235] on div at bounding box center [24, 235] width 8 height 8
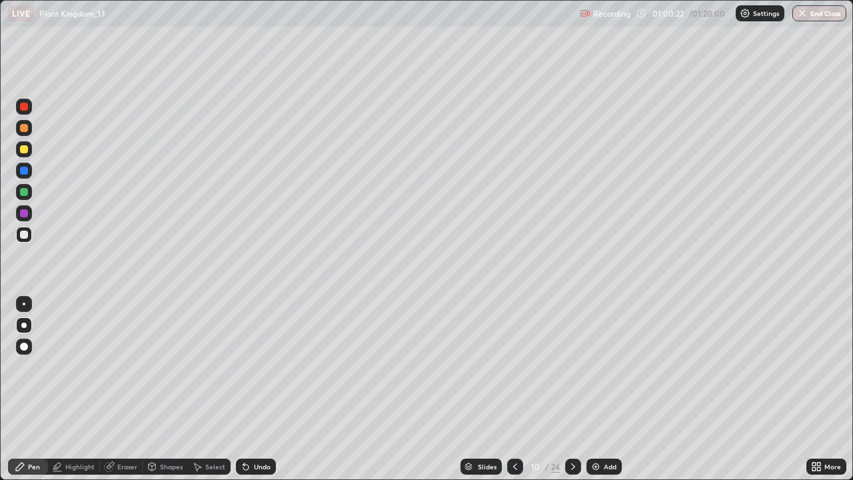
click at [512, 389] on icon at bounding box center [515, 466] width 11 height 11
click at [572, 389] on icon at bounding box center [573, 466] width 11 height 11
click at [25, 192] on div at bounding box center [24, 192] width 8 height 8
click at [594, 389] on img at bounding box center [595, 466] width 11 height 11
click at [511, 389] on icon at bounding box center [515, 466] width 11 height 11
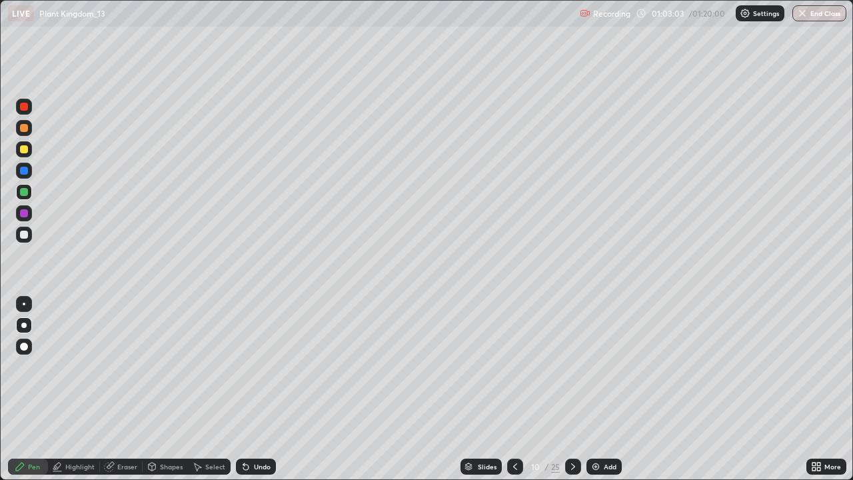
click at [515, 389] on div at bounding box center [515, 466] width 16 height 16
click at [514, 389] on icon at bounding box center [515, 466] width 11 height 11
click at [570, 389] on icon at bounding box center [573, 466] width 11 height 11
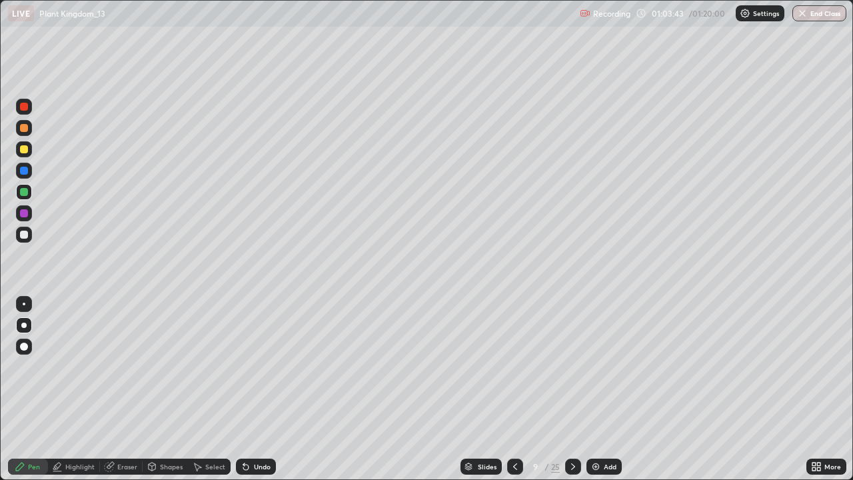
click at [573, 389] on div at bounding box center [573, 466] width 16 height 27
click at [514, 389] on icon at bounding box center [515, 466] width 11 height 11
click at [516, 389] on icon at bounding box center [515, 466] width 11 height 11
click at [520, 389] on div at bounding box center [515, 466] width 16 height 16
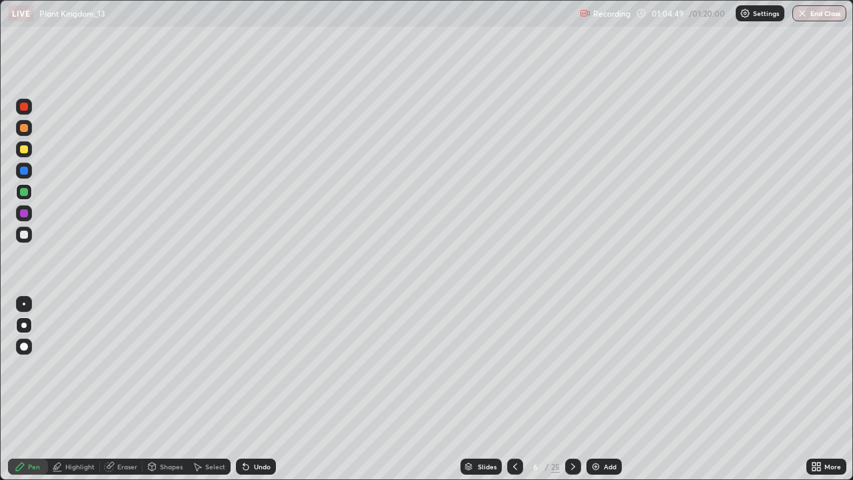
click at [578, 389] on div at bounding box center [573, 466] width 16 height 16
click at [390, 389] on div "Slides 7 / 25 Add" at bounding box center [541, 466] width 530 height 27
click at [572, 389] on icon at bounding box center [573, 466] width 11 height 11
click at [578, 389] on div at bounding box center [573, 466] width 16 height 16
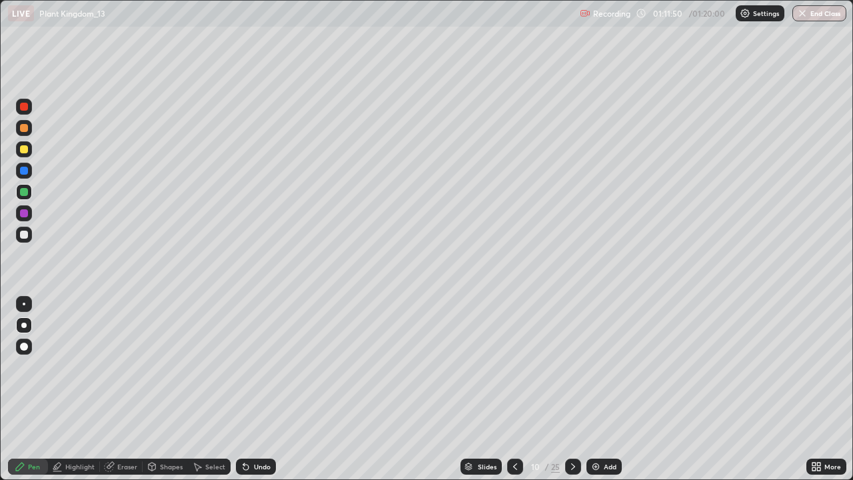
click at [514, 389] on icon at bounding box center [515, 466] width 11 height 11
click at [577, 389] on icon at bounding box center [573, 466] width 11 height 11
click at [574, 389] on icon at bounding box center [573, 466] width 11 height 11
click at [514, 389] on icon at bounding box center [515, 466] width 11 height 11
click at [566, 389] on div at bounding box center [573, 466] width 16 height 16
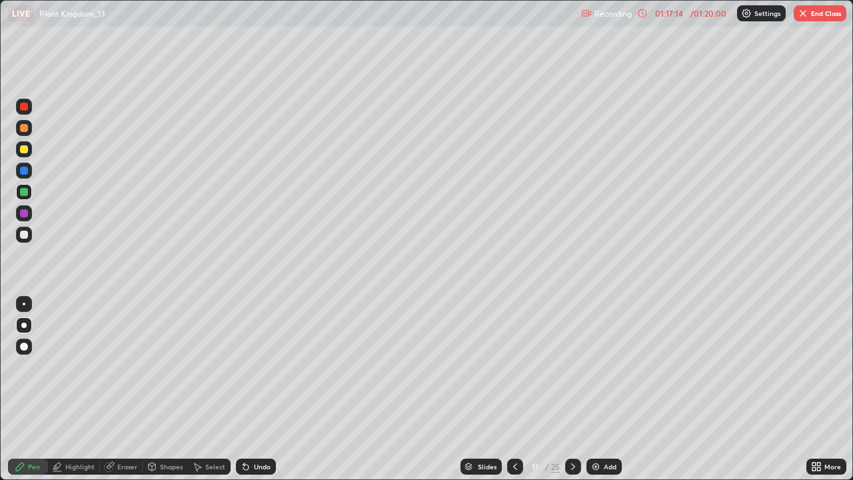
click at [511, 389] on icon at bounding box center [515, 466] width 11 height 11
click at [572, 389] on icon at bounding box center [573, 466] width 11 height 11
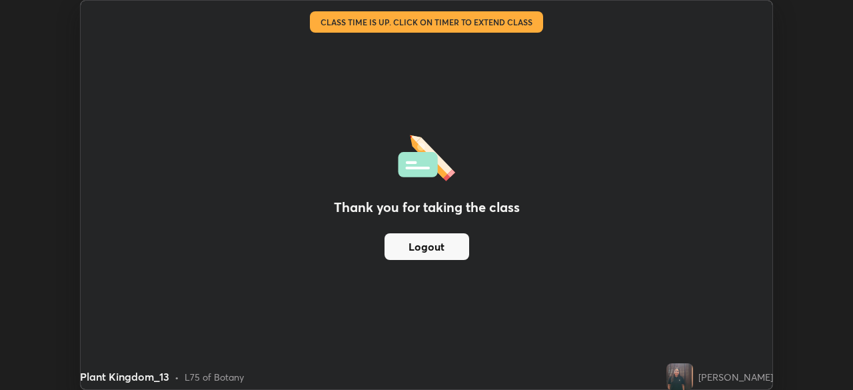
scroll to position [66252, 65788]
